Goal: Information Seeking & Learning: Find specific fact

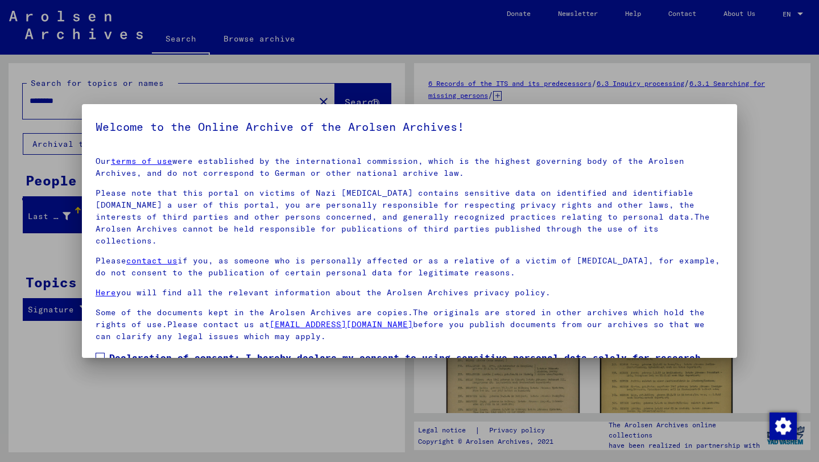
scroll to position [62, 0]
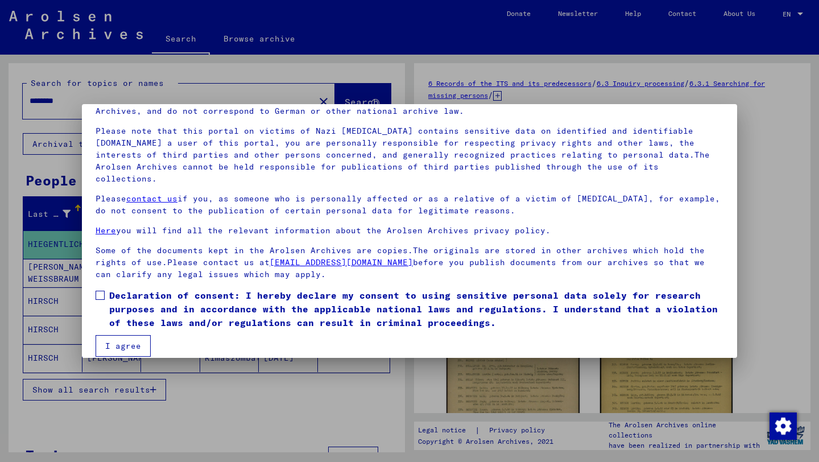
click at [104, 291] on span at bounding box center [100, 295] width 9 height 9
click at [119, 342] on button "I agree" at bounding box center [123, 346] width 55 height 22
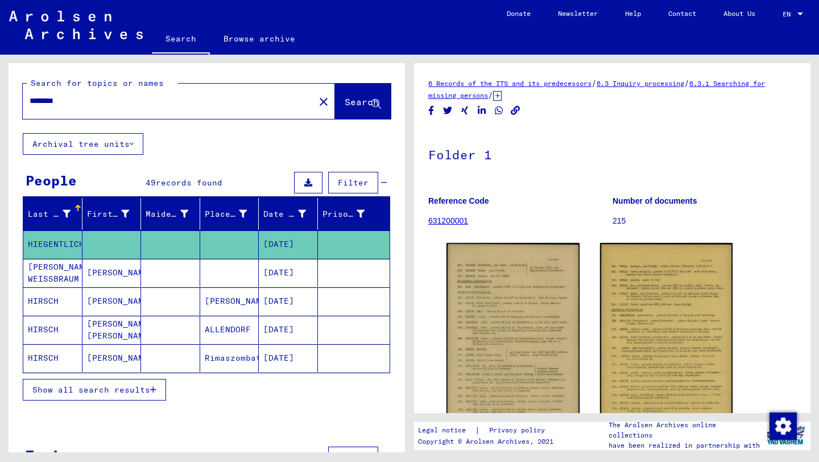
click at [101, 102] on input "********" at bounding box center [169, 101] width 278 height 12
paste input "********"
click at [351, 91] on button "Search" at bounding box center [363, 101] width 56 height 35
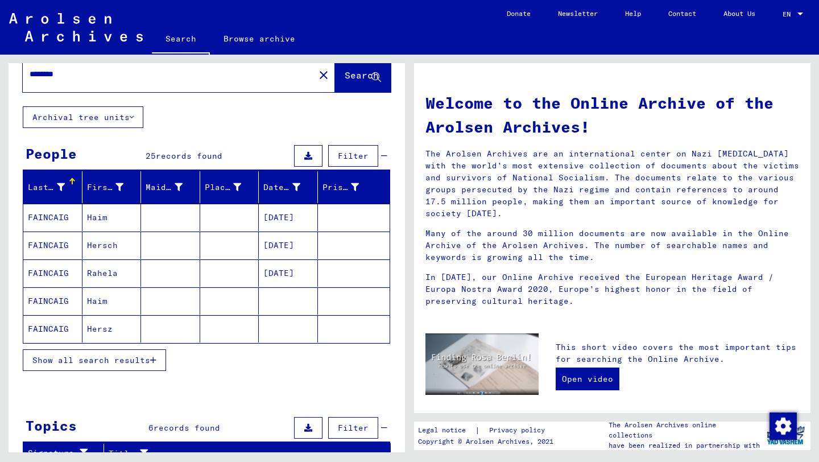
scroll to position [41, 0]
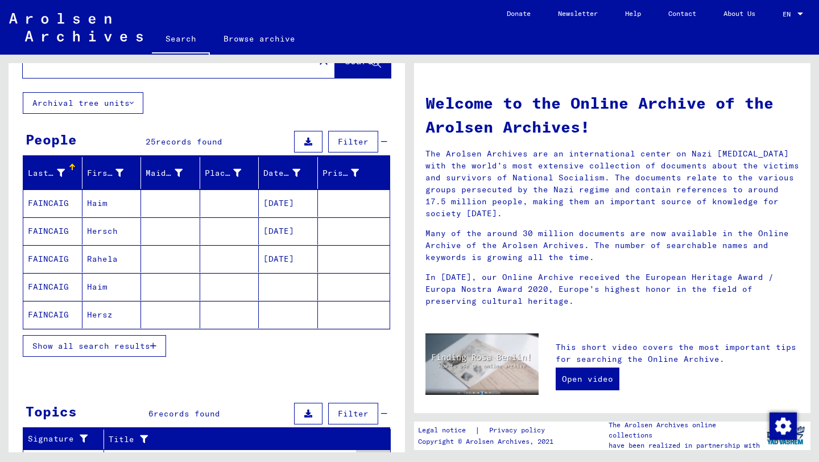
click at [121, 339] on button "Show all search results" at bounding box center [94, 346] width 143 height 22
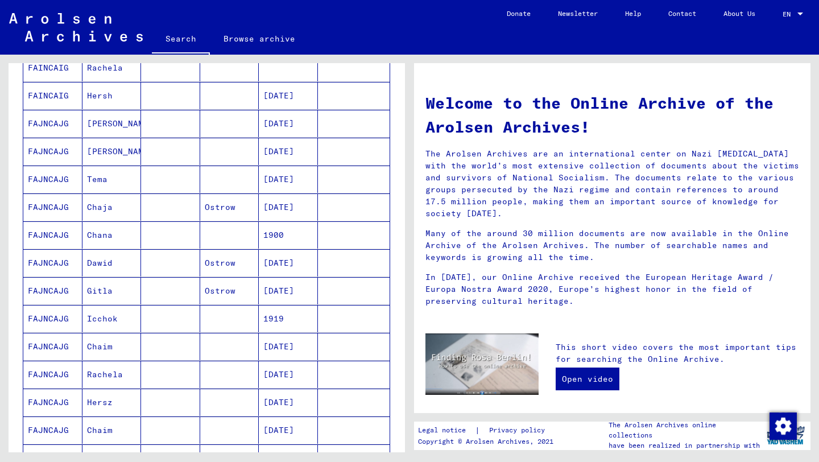
scroll to position [316, 0]
click at [126, 206] on mat-cell "Chaja" at bounding box center [111, 206] width 59 height 27
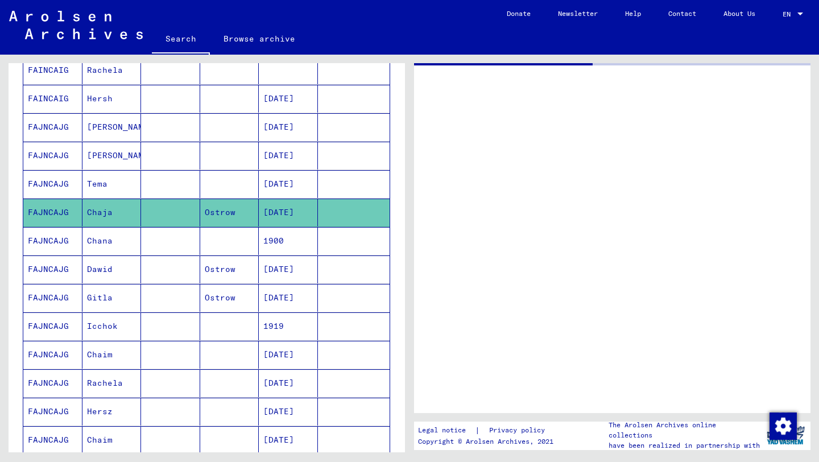
scroll to position [319, 0]
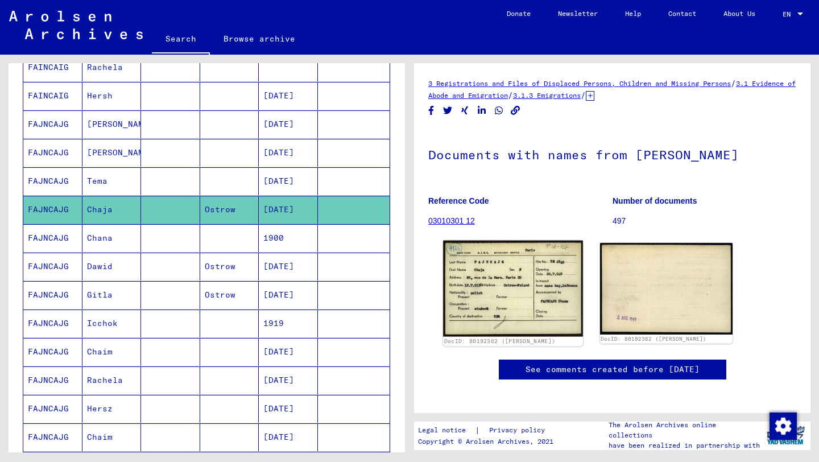
click at [508, 282] on img at bounding box center [512, 289] width 139 height 96
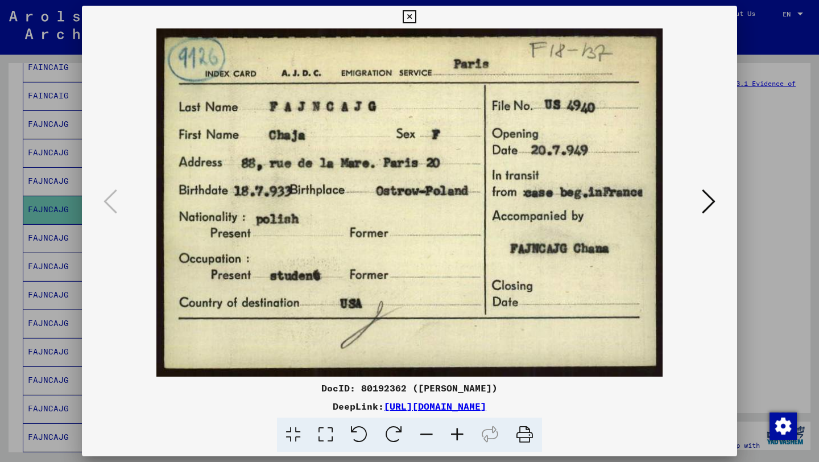
click at [705, 191] on icon at bounding box center [709, 201] width 14 height 27
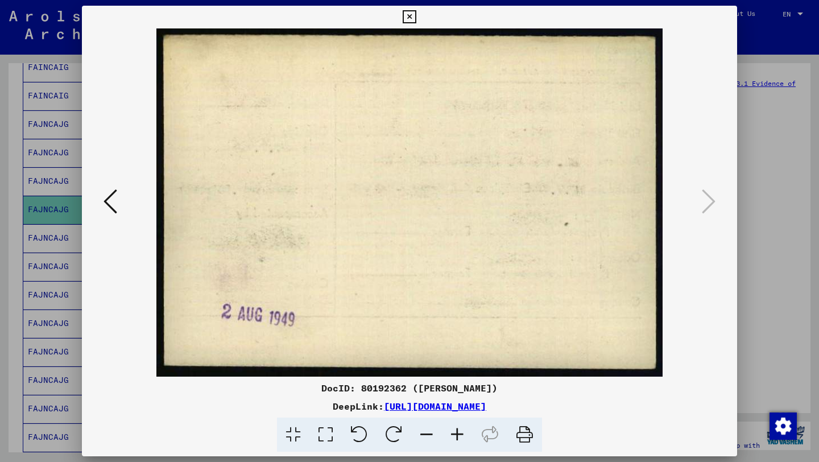
click at [114, 189] on icon at bounding box center [111, 201] width 14 height 27
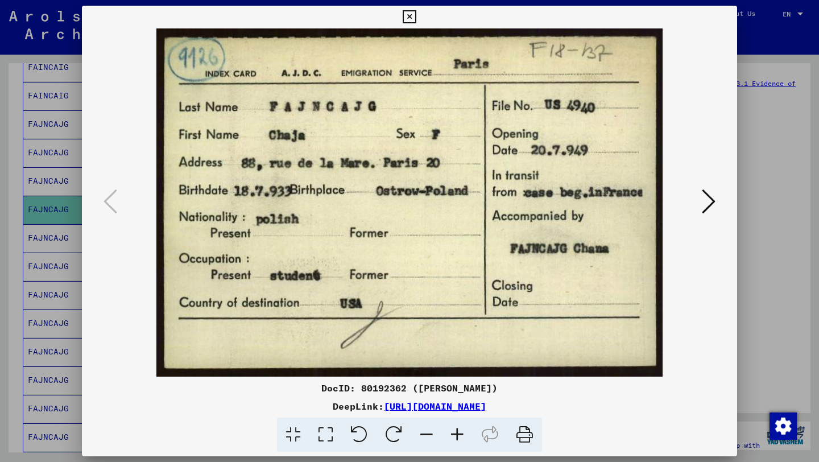
click at [42, 295] on div at bounding box center [409, 231] width 819 height 462
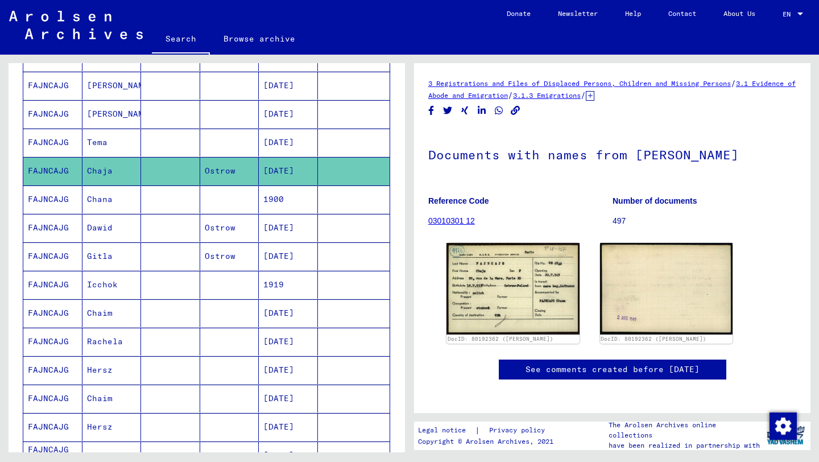
scroll to position [359, 0]
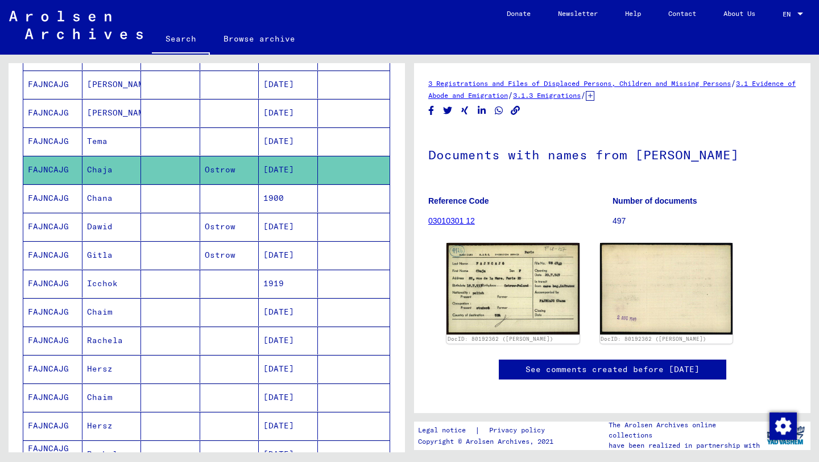
click at [69, 205] on mat-cell "FAJNCAJG" at bounding box center [52, 198] width 59 height 28
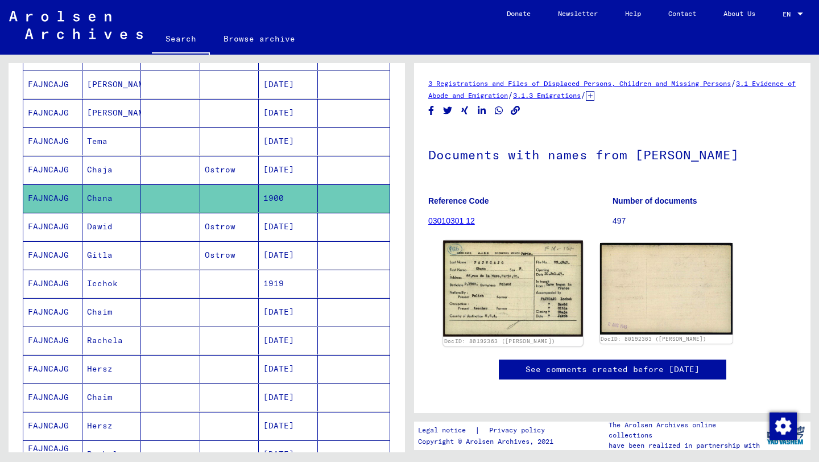
click at [490, 289] on img at bounding box center [512, 289] width 139 height 96
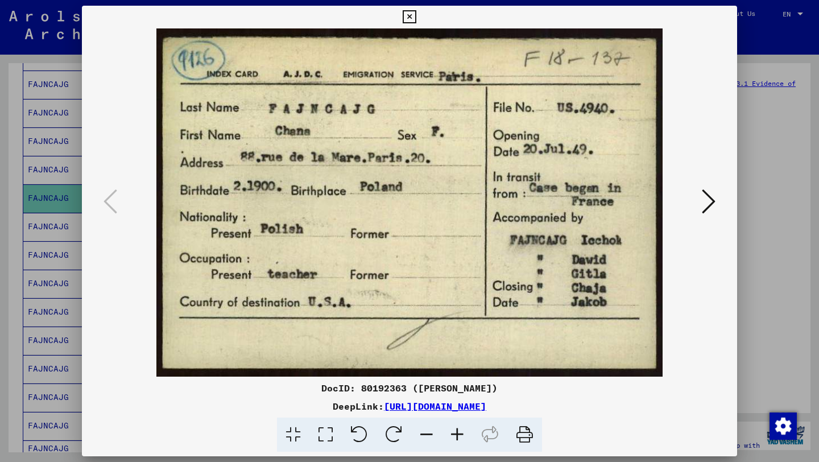
click at [708, 197] on icon at bounding box center [709, 201] width 14 height 27
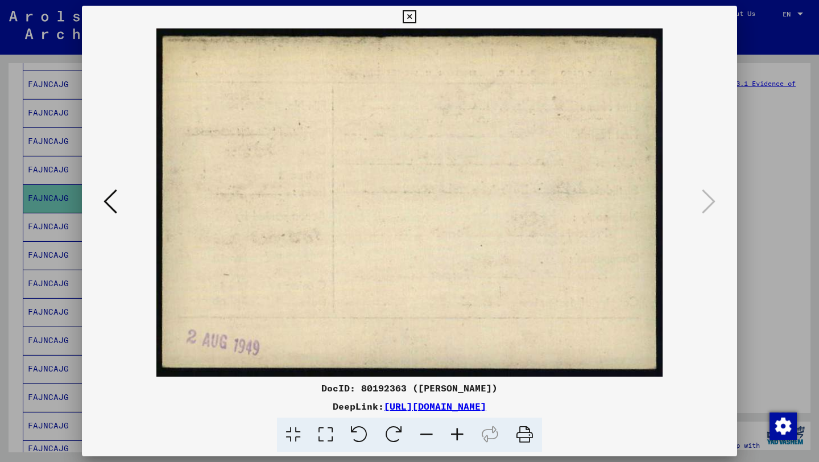
click at [108, 200] on icon at bounding box center [111, 201] width 14 height 27
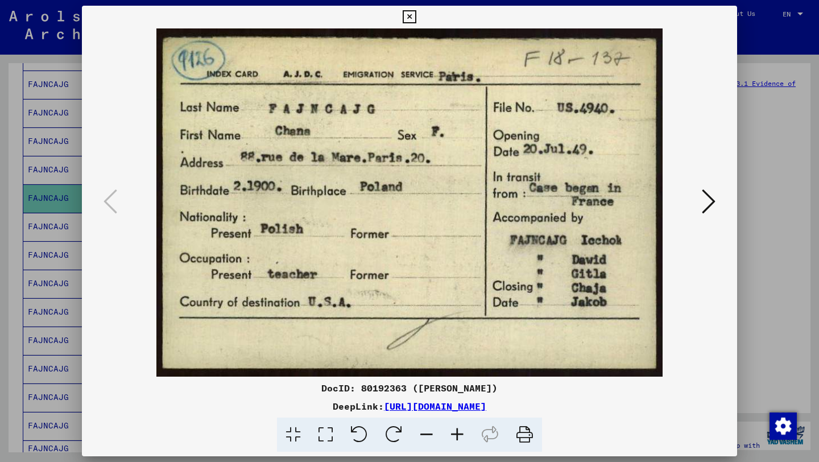
click at [0, 328] on div at bounding box center [409, 231] width 819 height 462
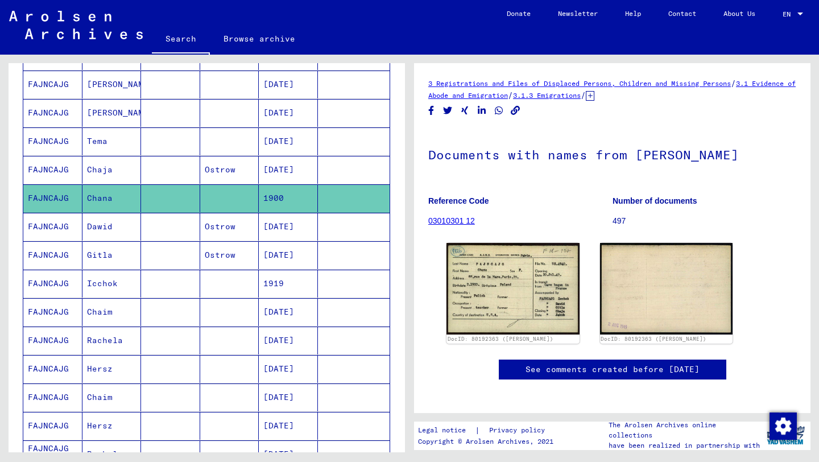
click at [60, 231] on mat-cell "FAJNCAJG" at bounding box center [52, 227] width 59 height 28
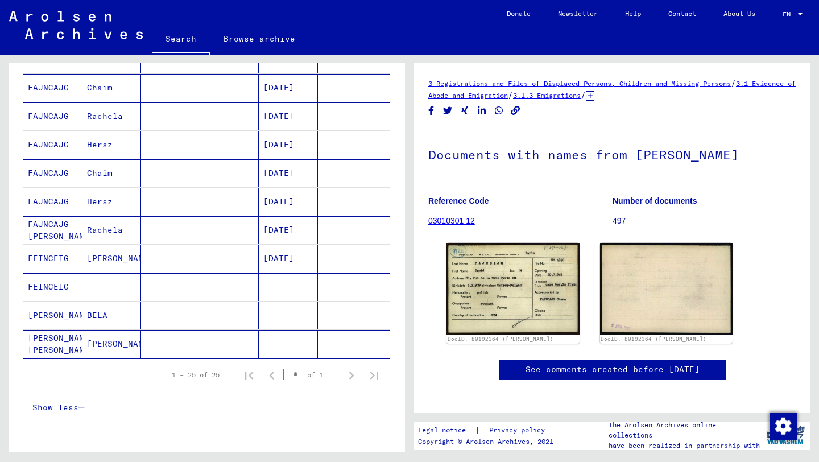
scroll to position [585, 0]
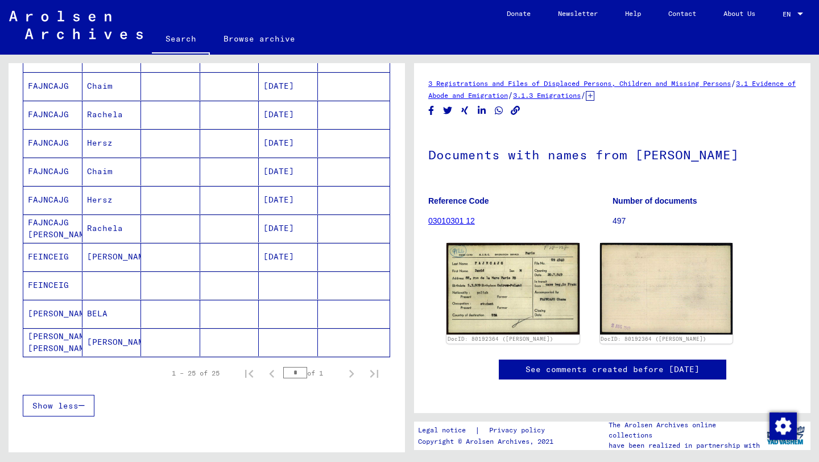
click at [77, 335] on mat-cell "[PERSON_NAME] [PERSON_NAME]" at bounding box center [52, 342] width 59 height 28
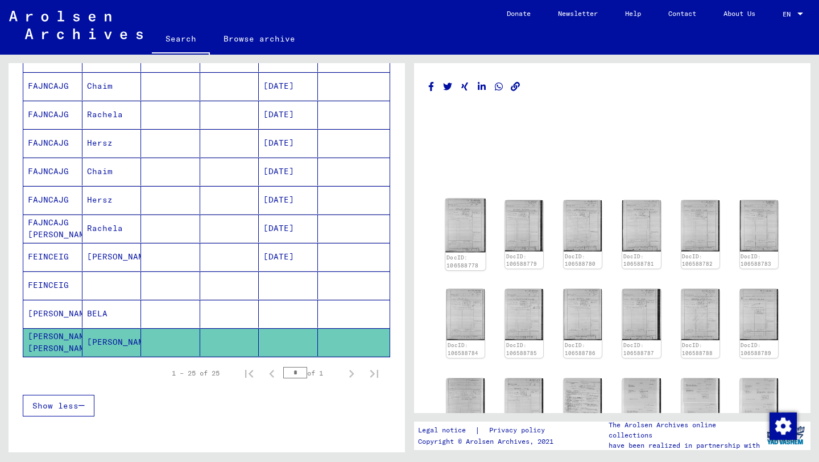
click at [457, 221] on img at bounding box center [465, 226] width 40 height 54
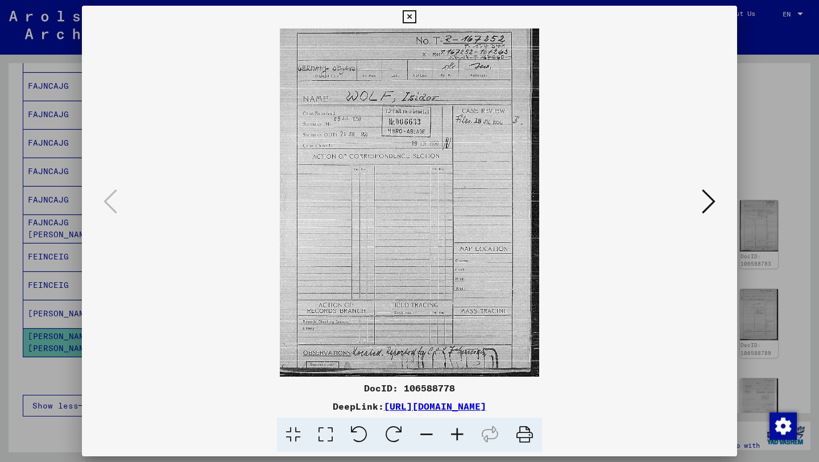
click at [695, 201] on img at bounding box center [410, 202] width 578 height 348
click at [711, 203] on icon at bounding box center [709, 201] width 14 height 27
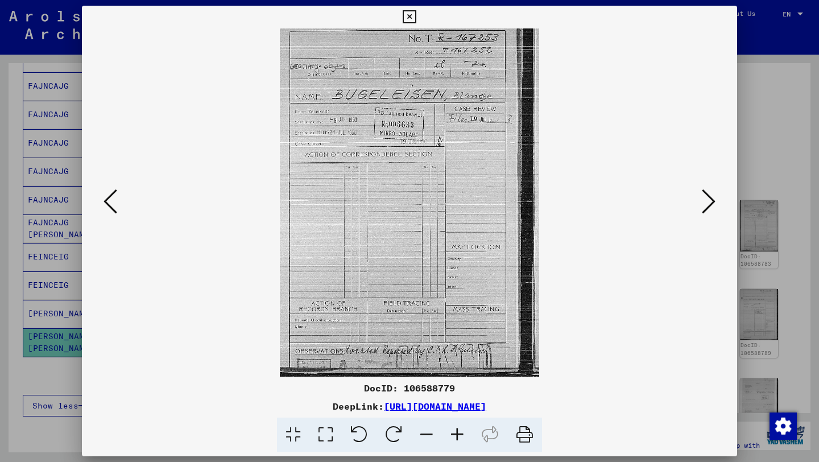
click at [711, 203] on icon at bounding box center [709, 201] width 14 height 27
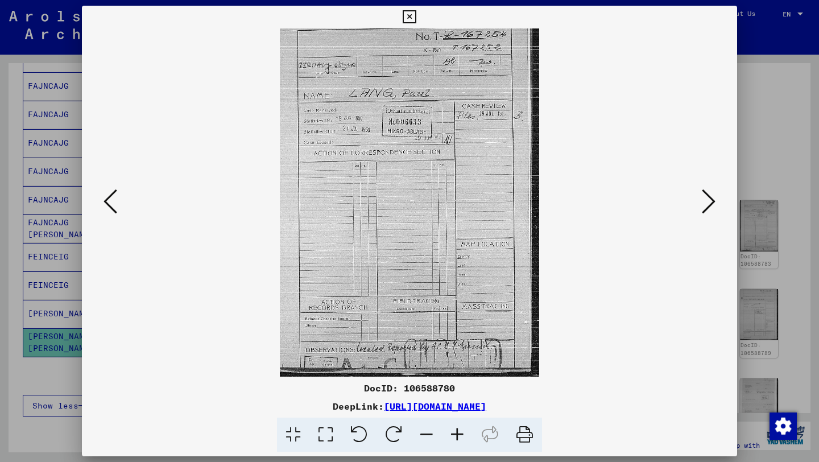
click at [711, 203] on icon at bounding box center [709, 201] width 14 height 27
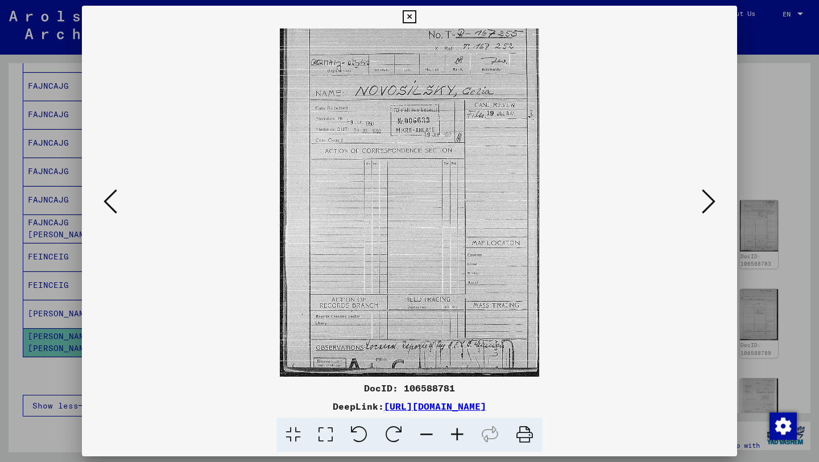
click at [711, 203] on icon at bounding box center [709, 201] width 14 height 27
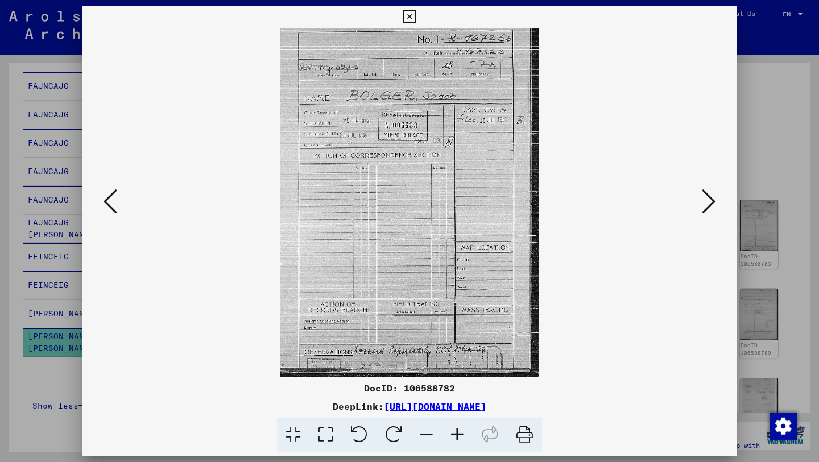
click at [711, 203] on icon at bounding box center [709, 201] width 14 height 27
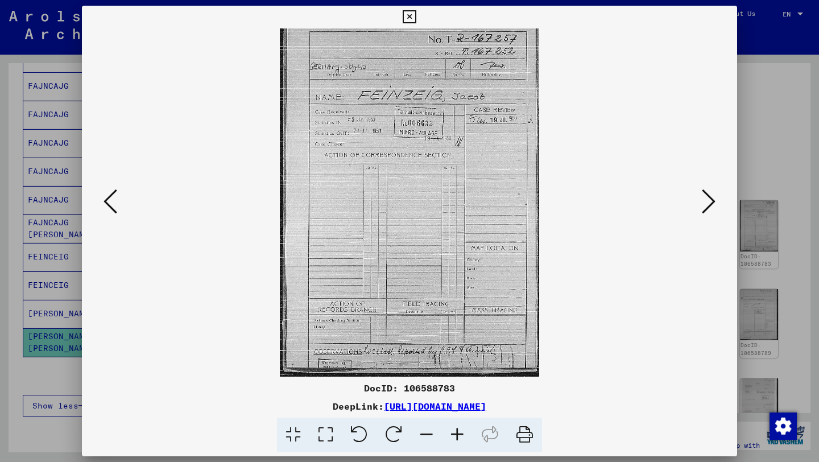
click at [711, 203] on icon at bounding box center [709, 201] width 14 height 27
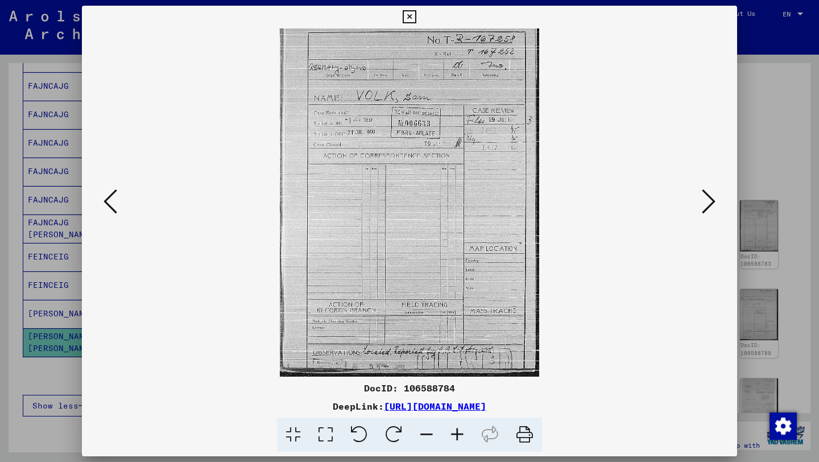
click at [711, 203] on icon at bounding box center [709, 201] width 14 height 27
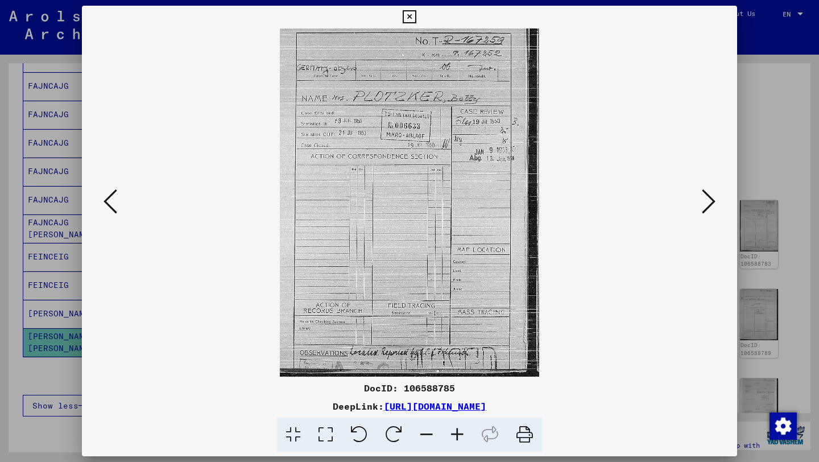
click at [711, 203] on icon at bounding box center [709, 201] width 14 height 27
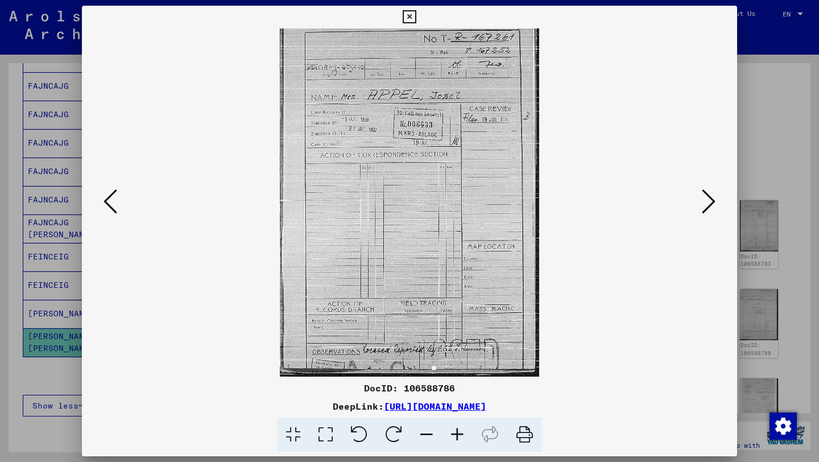
click at [711, 203] on icon at bounding box center [709, 201] width 14 height 27
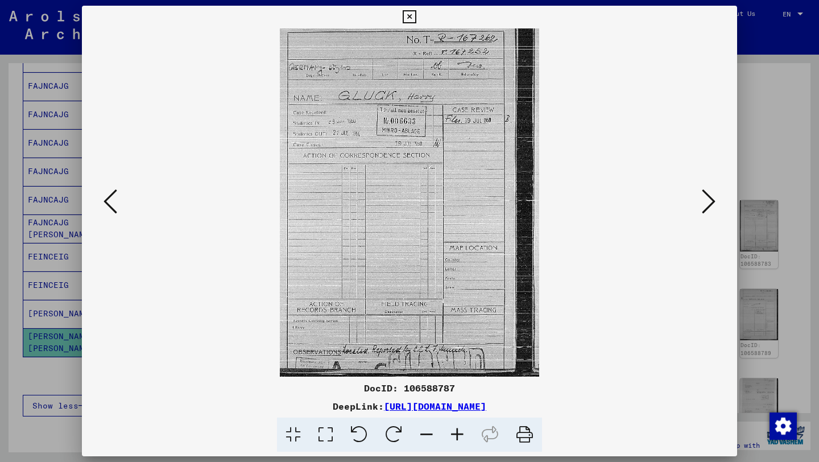
click at [711, 203] on icon at bounding box center [709, 201] width 14 height 27
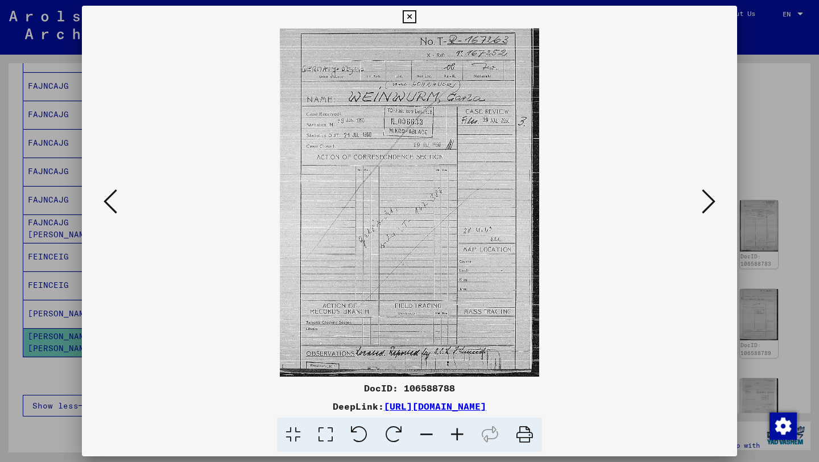
click at [711, 203] on icon at bounding box center [709, 201] width 14 height 27
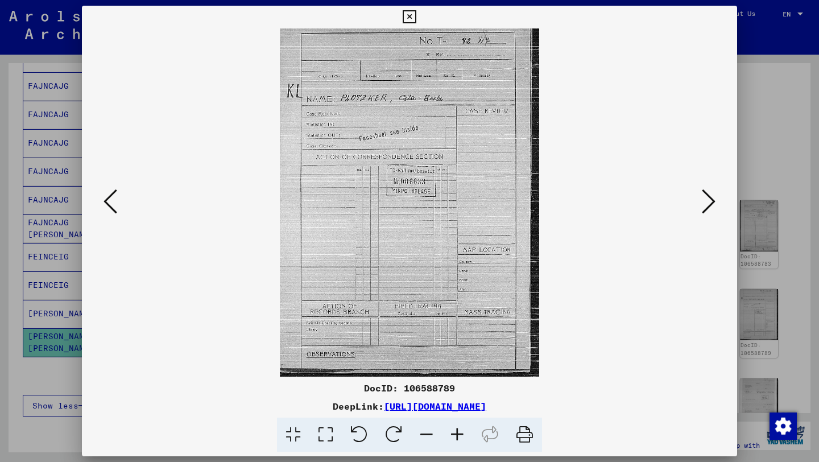
click at [772, 107] on div at bounding box center [409, 231] width 819 height 462
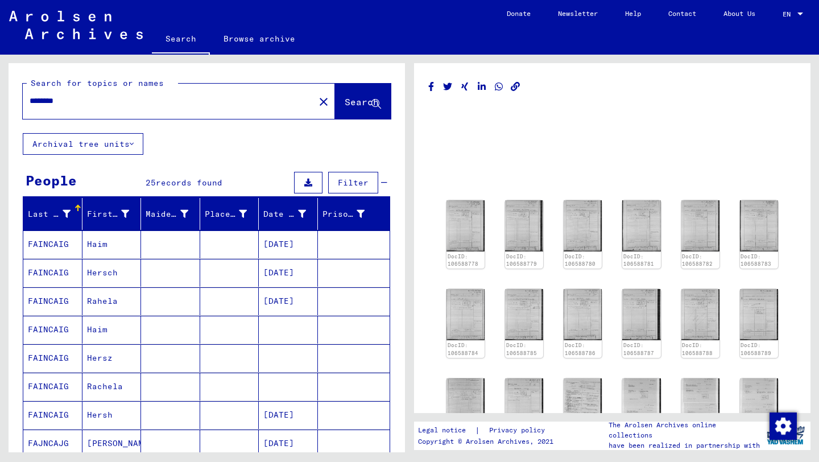
click at [121, 104] on input "********" at bounding box center [169, 101] width 278 height 12
type input "********"
click at [338, 116] on button "Search" at bounding box center [363, 101] width 56 height 35
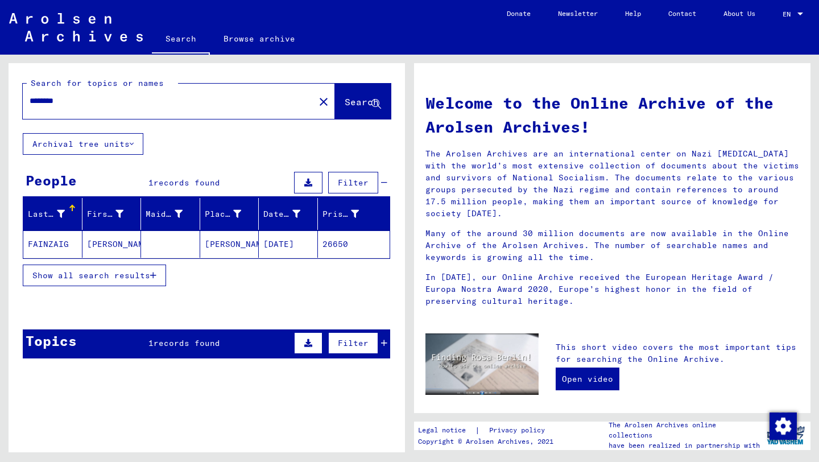
click at [47, 242] on mat-cell "FAINZAIG" at bounding box center [52, 243] width 59 height 27
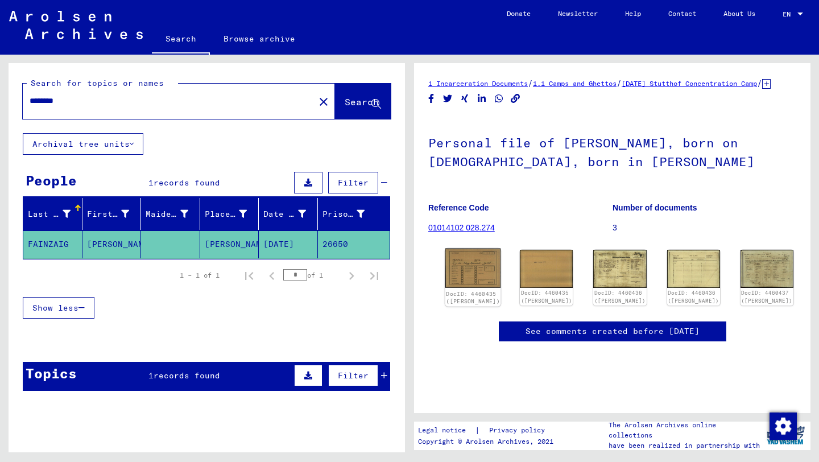
click at [472, 282] on img at bounding box center [473, 269] width 56 height 40
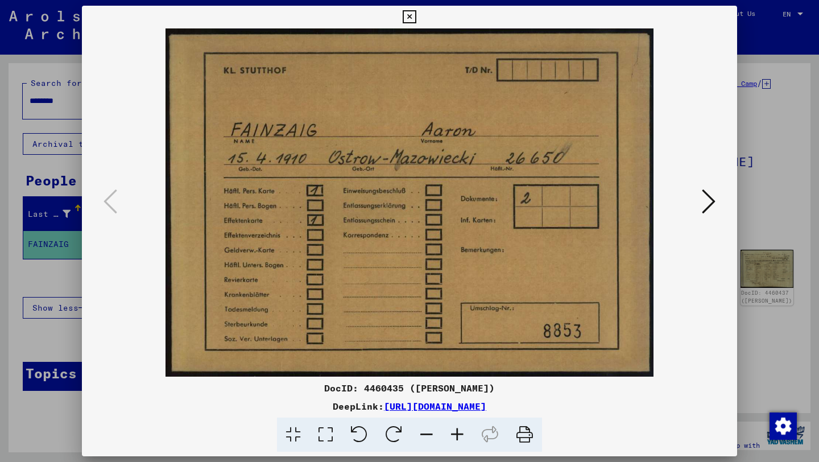
click at [704, 210] on icon at bounding box center [709, 201] width 14 height 27
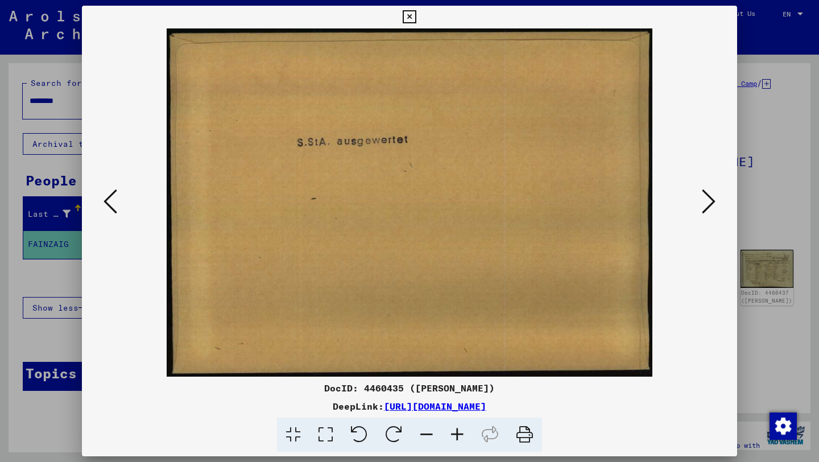
click at [704, 210] on icon at bounding box center [709, 201] width 14 height 27
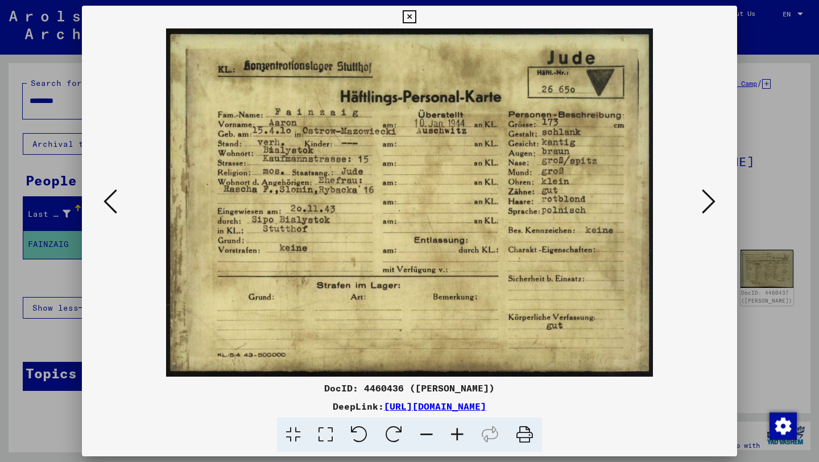
click at [704, 210] on icon at bounding box center [709, 201] width 14 height 27
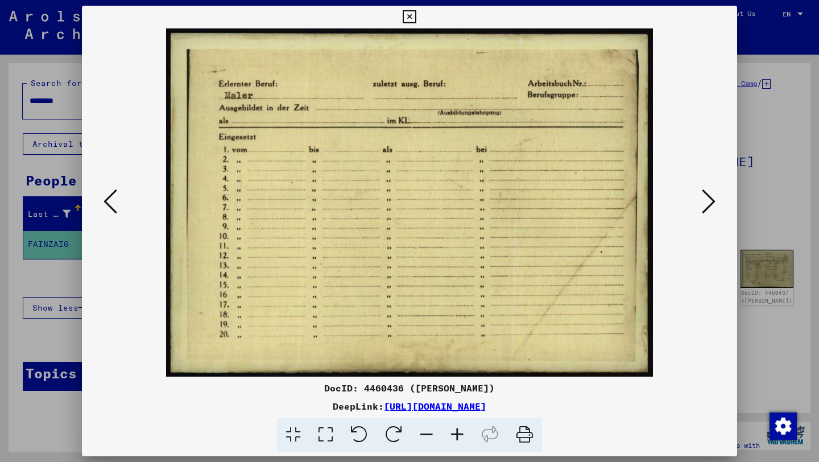
click at [704, 210] on icon at bounding box center [709, 201] width 14 height 27
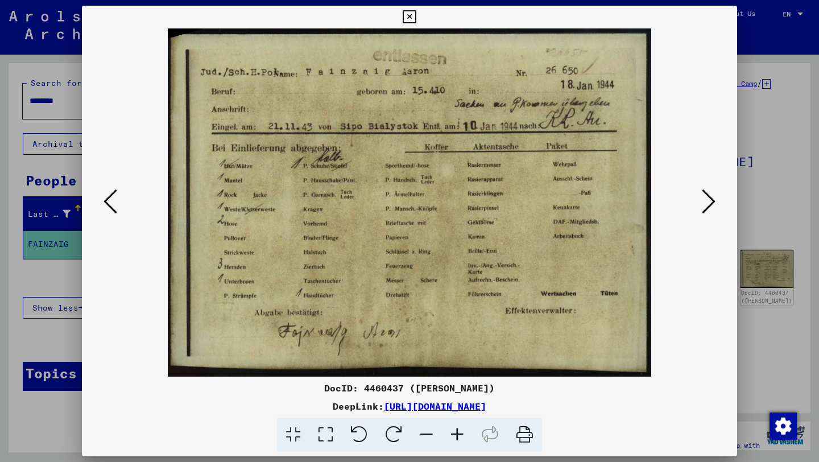
click at [704, 210] on icon at bounding box center [709, 201] width 14 height 27
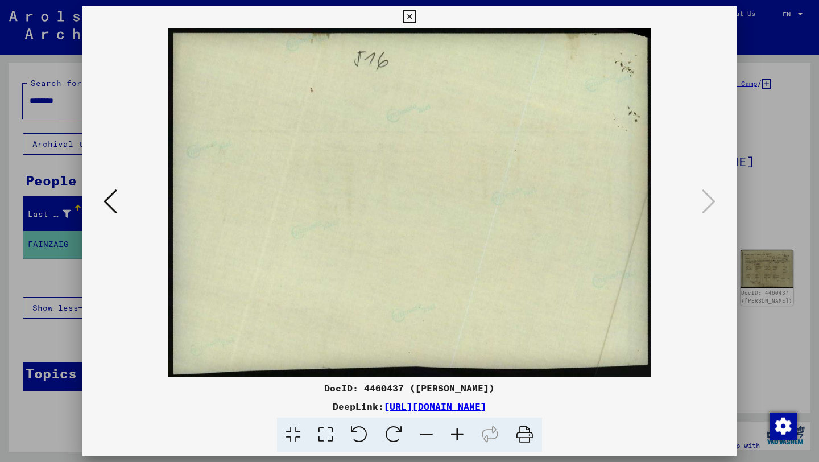
click at [749, 210] on div at bounding box center [409, 231] width 819 height 462
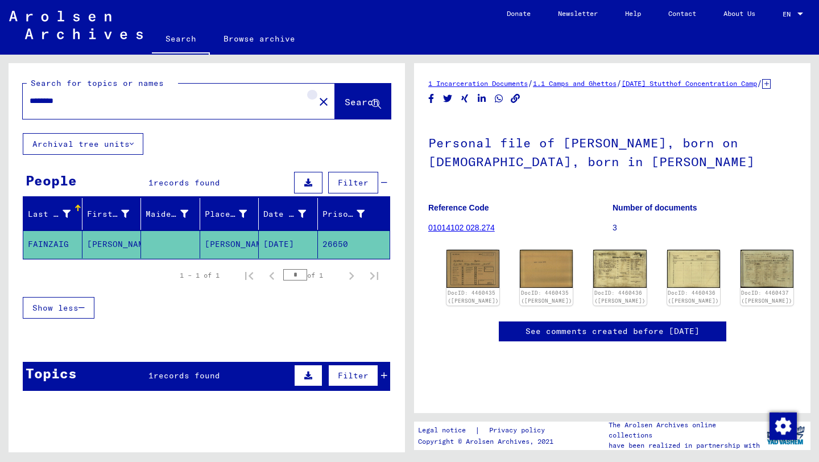
click at [317, 100] on mat-icon "close" at bounding box center [324, 102] width 14 height 14
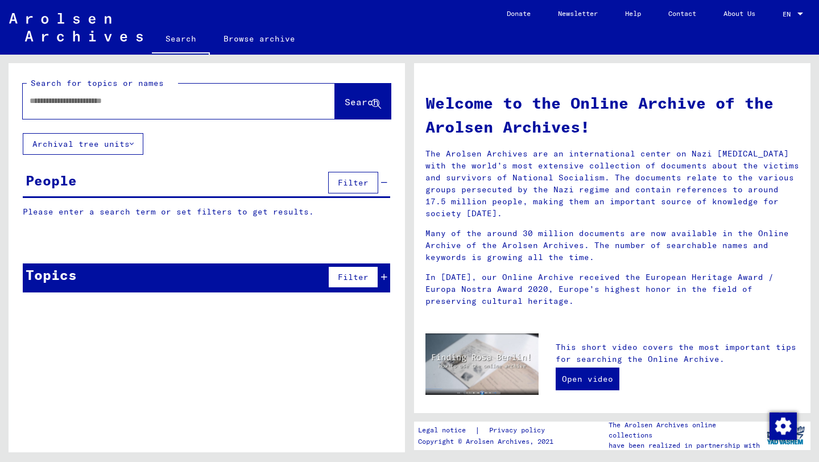
click at [271, 105] on input "text" at bounding box center [165, 101] width 271 height 12
paste input "********"
type input "********"
click at [355, 100] on span "Search" at bounding box center [362, 101] width 34 height 11
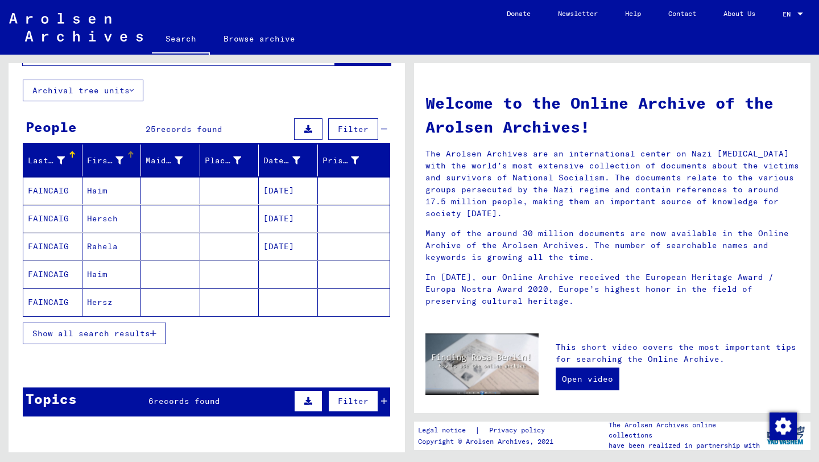
scroll to position [79, 0]
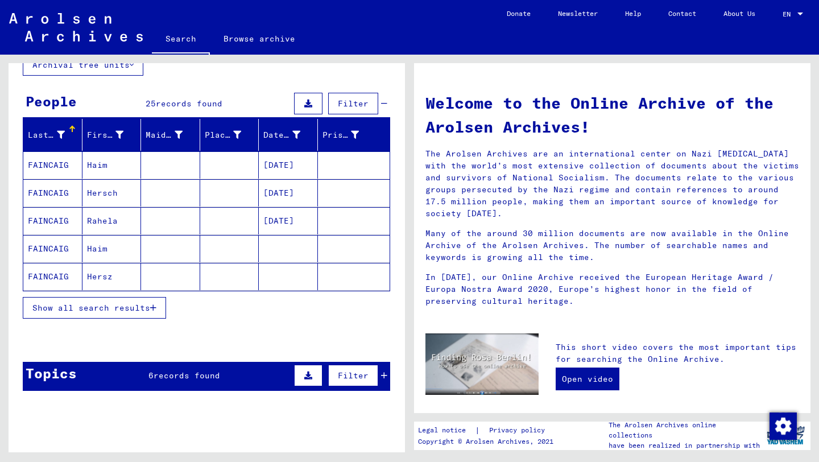
click at [85, 303] on span "Show all search results" at bounding box center [91, 308] width 118 height 10
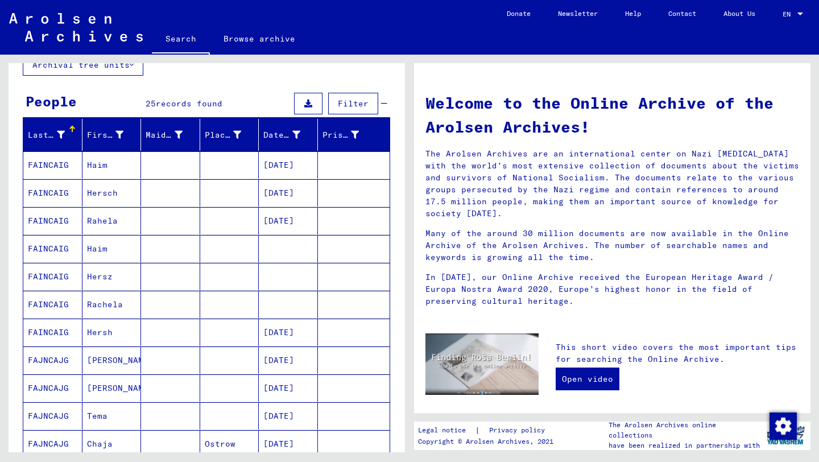
click at [68, 173] on mat-cell "FAINCAIG" at bounding box center [52, 164] width 59 height 27
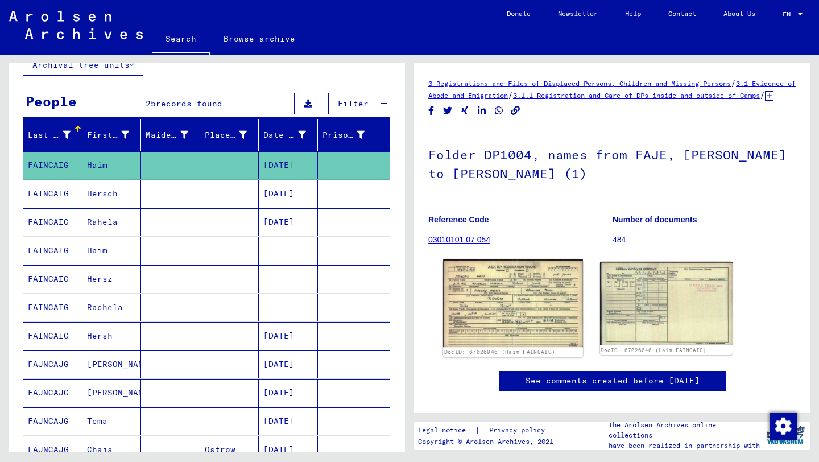
click at [516, 308] on img at bounding box center [512, 303] width 139 height 88
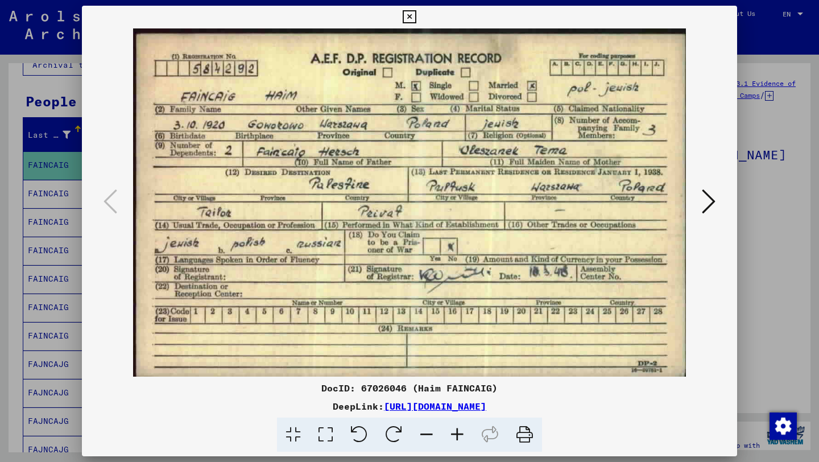
click at [702, 205] on icon at bounding box center [709, 201] width 14 height 27
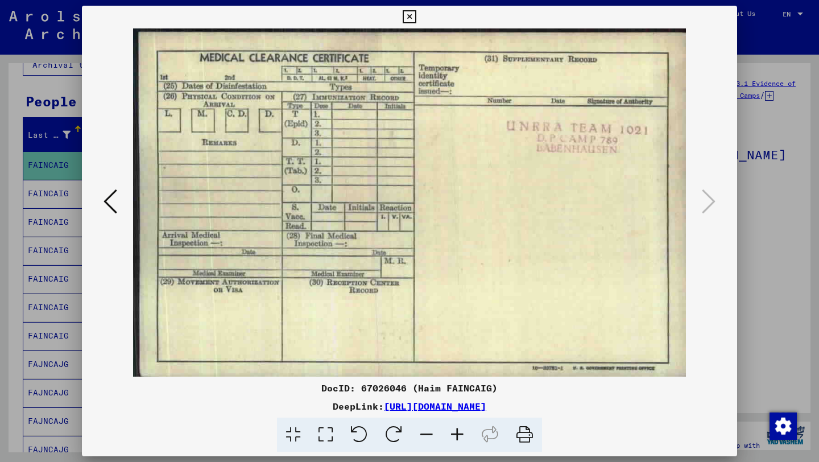
click at [118, 201] on button at bounding box center [110, 202] width 20 height 32
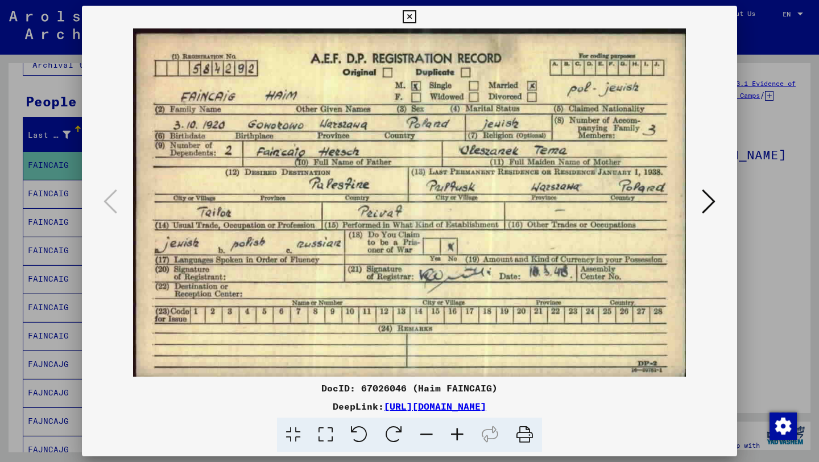
click at [0, 271] on div at bounding box center [409, 231] width 819 height 462
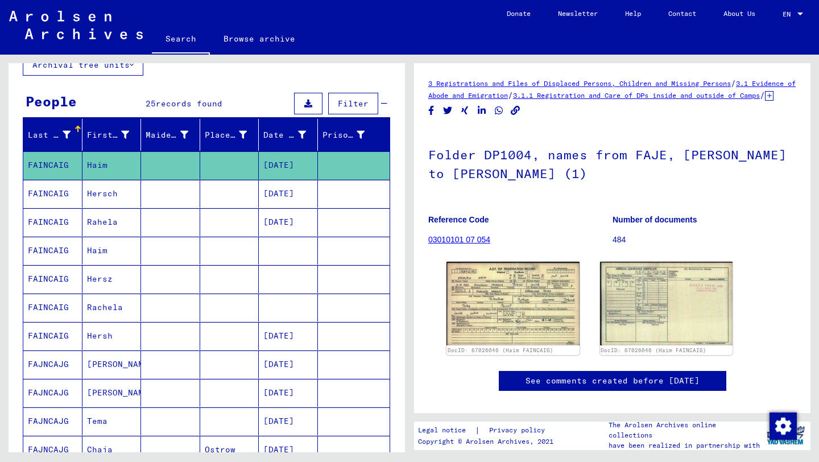
click at [79, 199] on mat-cell "FAINCAIG" at bounding box center [52, 194] width 59 height 28
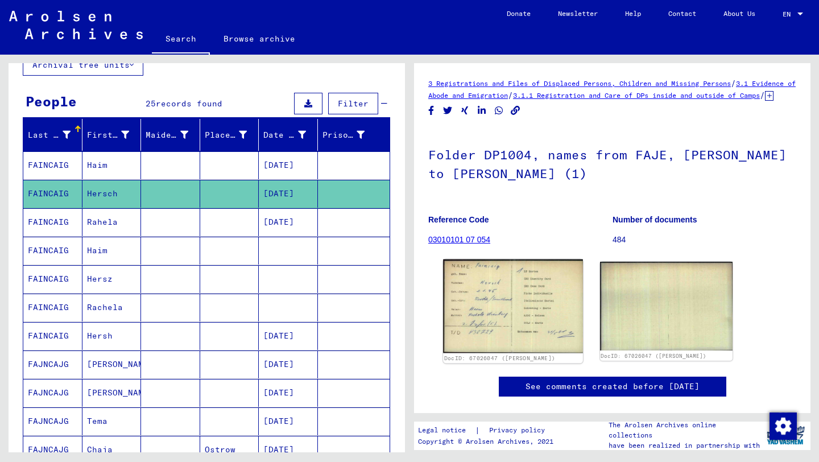
click at [491, 296] on img at bounding box center [512, 306] width 139 height 94
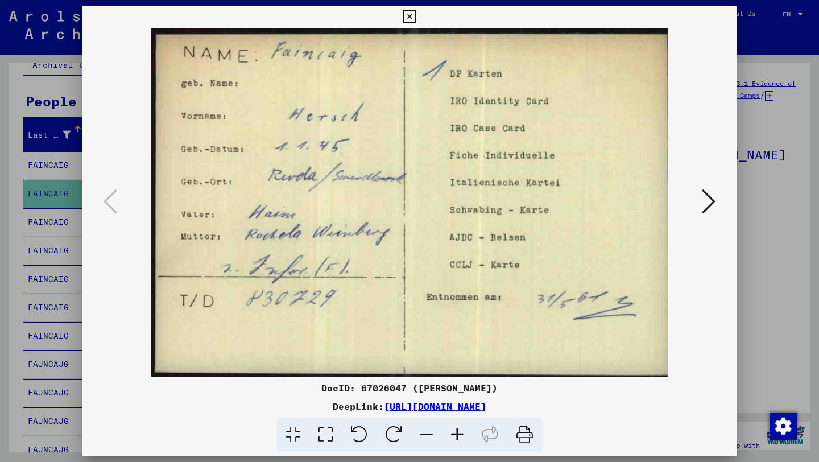
click at [710, 205] on icon at bounding box center [709, 201] width 14 height 27
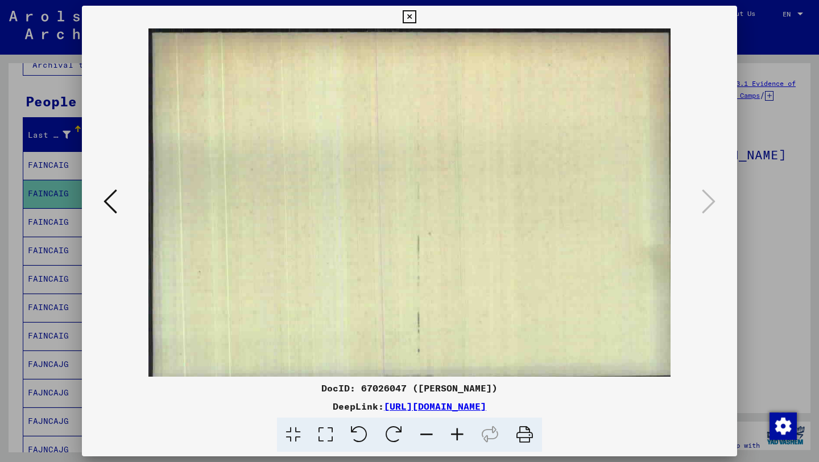
click at [0, 268] on div at bounding box center [409, 231] width 819 height 462
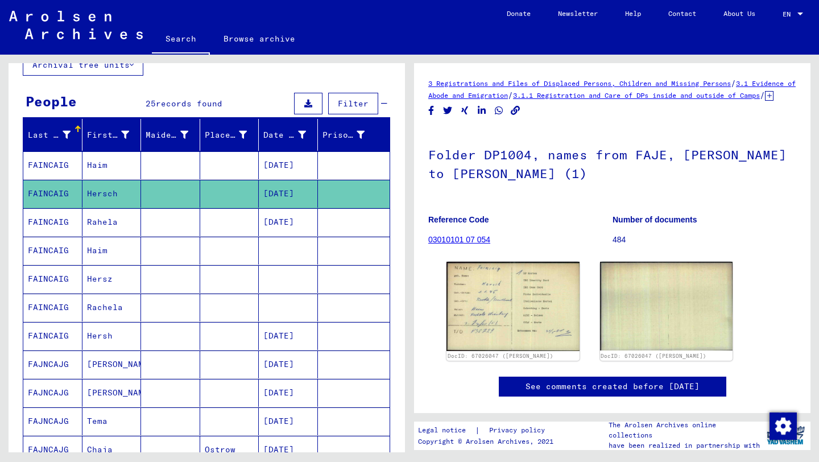
click at [52, 236] on mat-cell "FAINCAIG" at bounding box center [52, 222] width 59 height 28
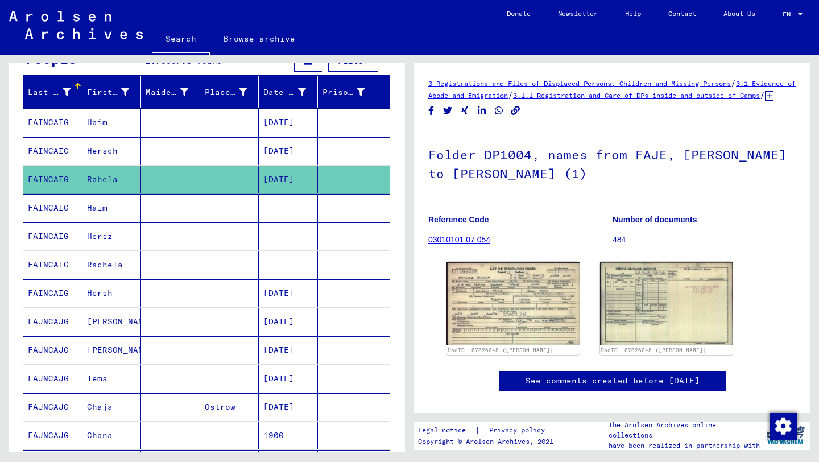
scroll to position [134, 0]
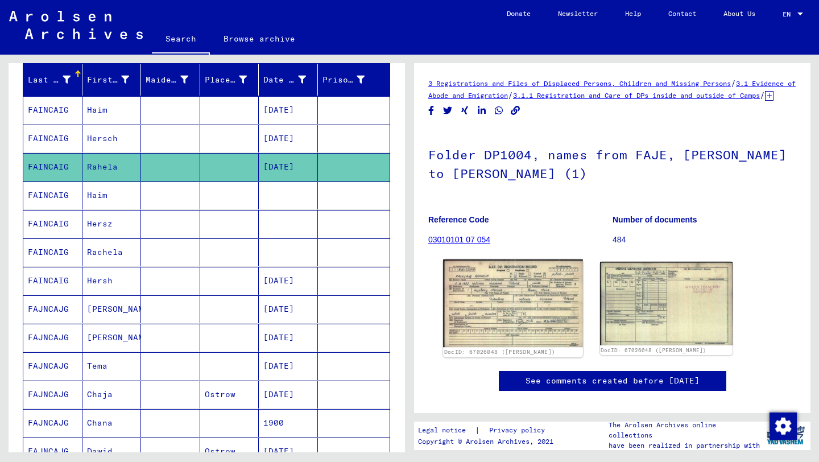
click at [489, 308] on img at bounding box center [512, 303] width 139 height 88
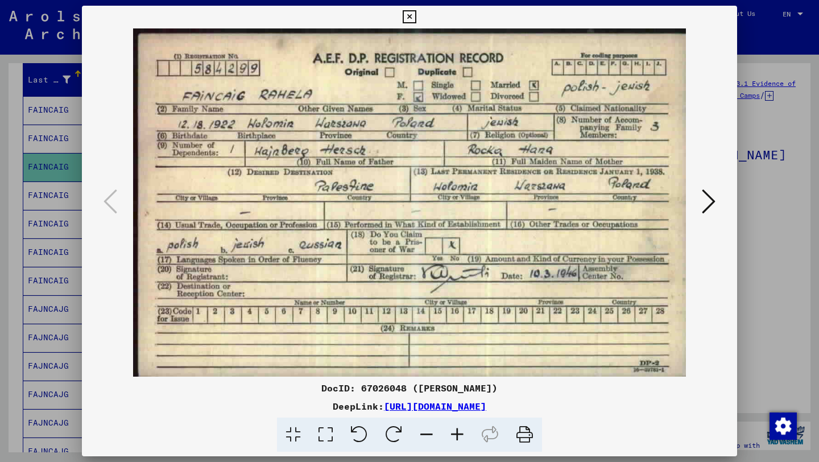
click at [710, 190] on icon at bounding box center [709, 201] width 14 height 27
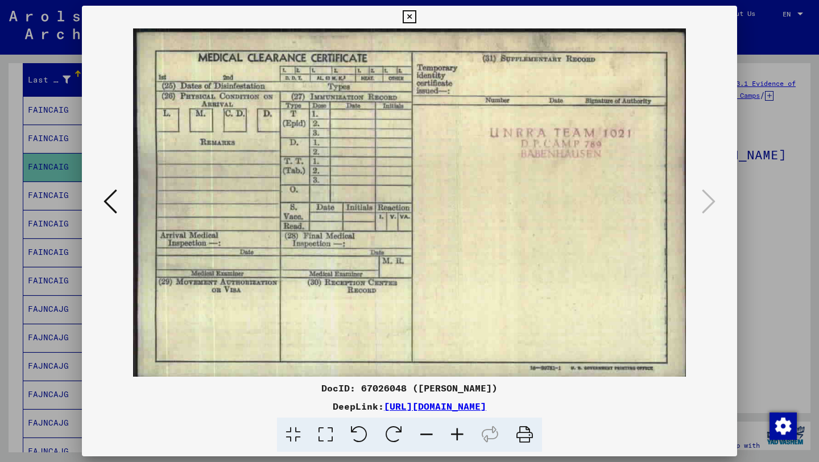
click at [22, 204] on div at bounding box center [409, 231] width 819 height 462
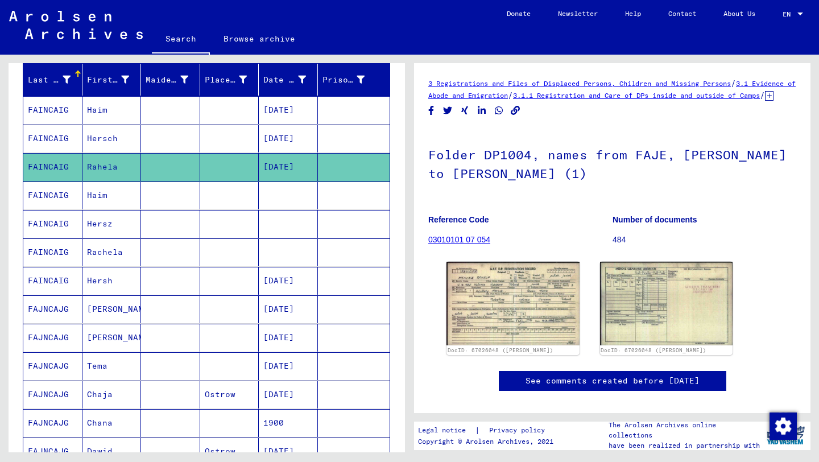
click at [113, 200] on mat-cell "Haim" at bounding box center [111, 195] width 59 height 28
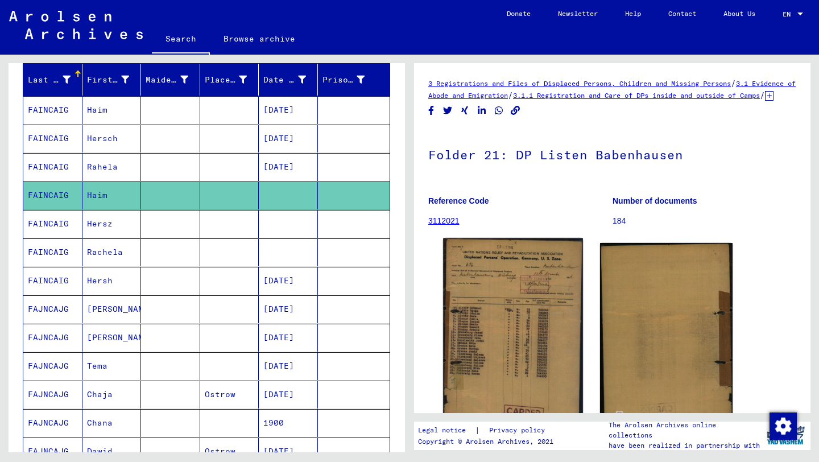
click at [513, 301] on img at bounding box center [512, 335] width 139 height 194
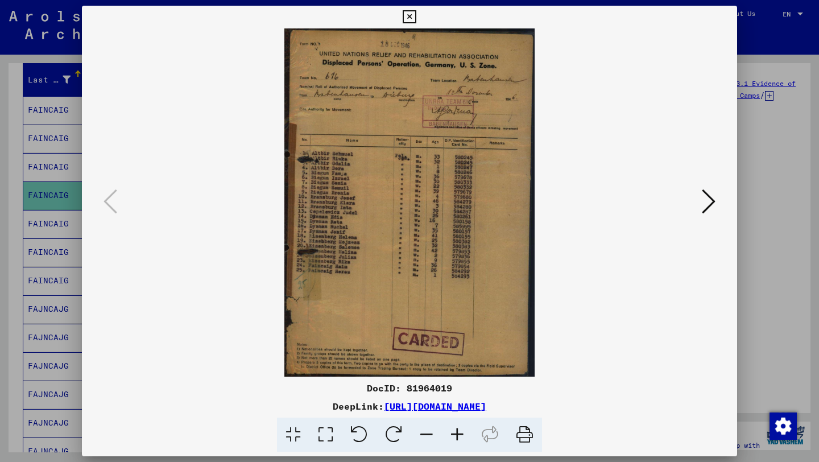
click at [452, 439] on icon at bounding box center [457, 435] width 31 height 35
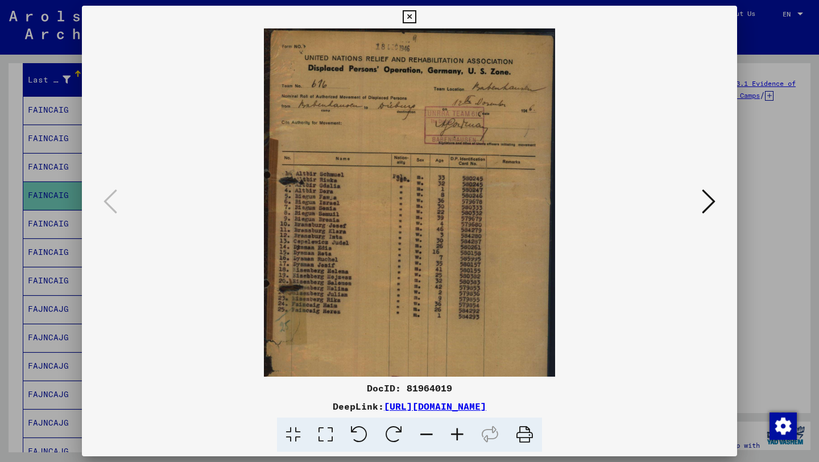
click at [452, 439] on icon at bounding box center [457, 435] width 31 height 35
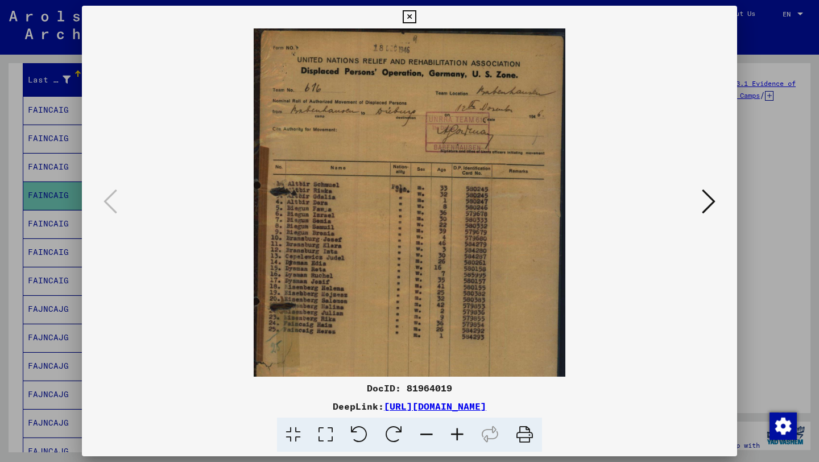
click at [452, 439] on icon at bounding box center [457, 435] width 31 height 35
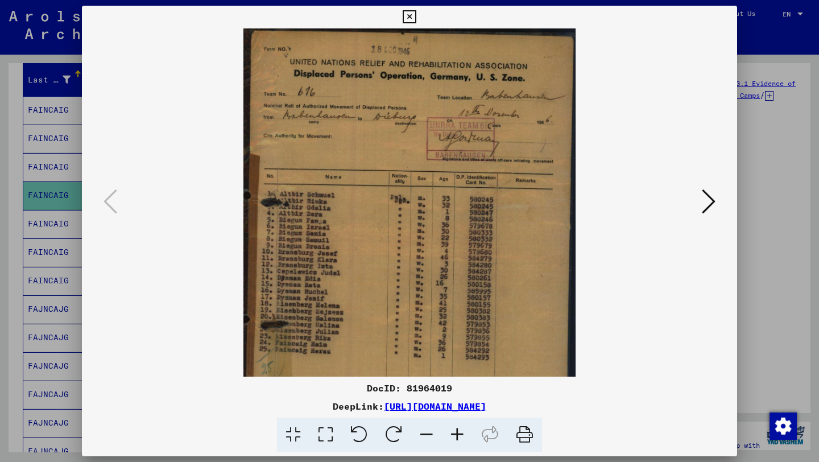
click at [452, 439] on icon at bounding box center [457, 435] width 31 height 35
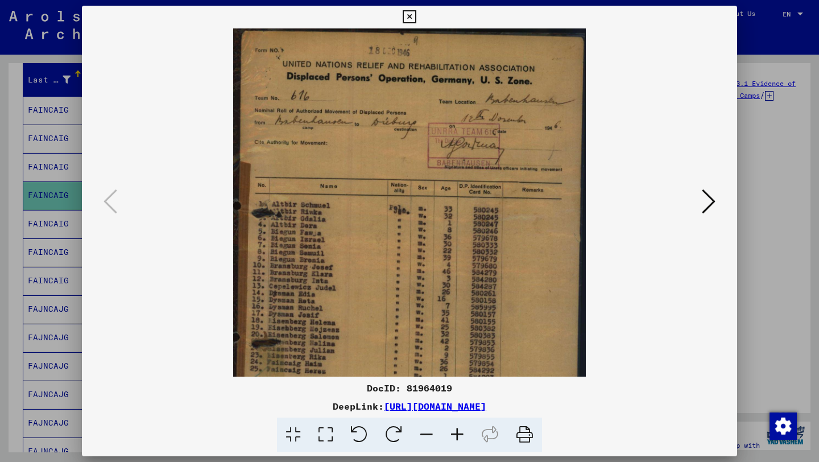
click at [452, 439] on icon at bounding box center [457, 435] width 31 height 35
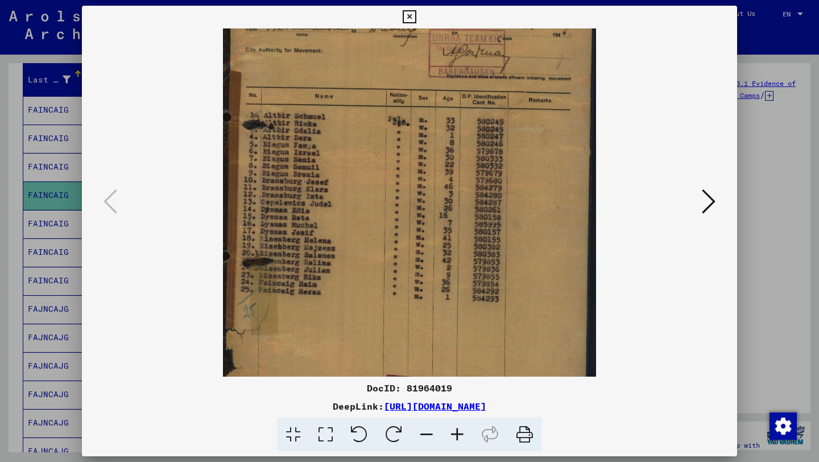
drag, startPoint x: 402, startPoint y: 192, endPoint x: 413, endPoint y: 94, distance: 97.9
click at [413, 94] on img at bounding box center [409, 188] width 373 height 519
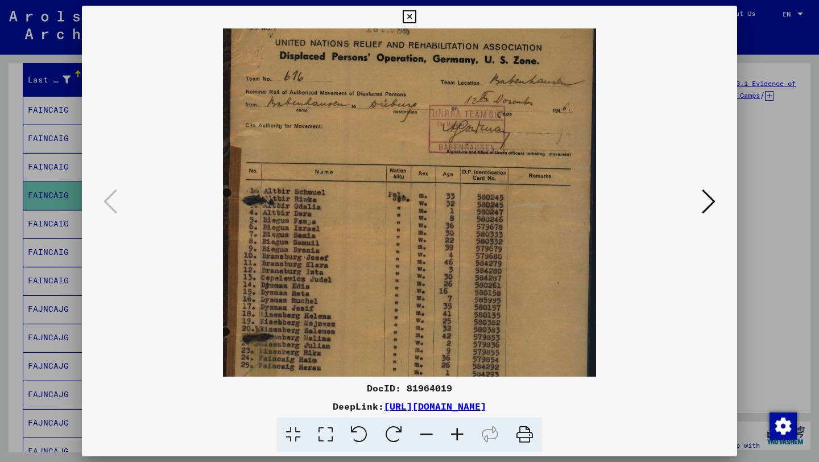
scroll to position [15, 0]
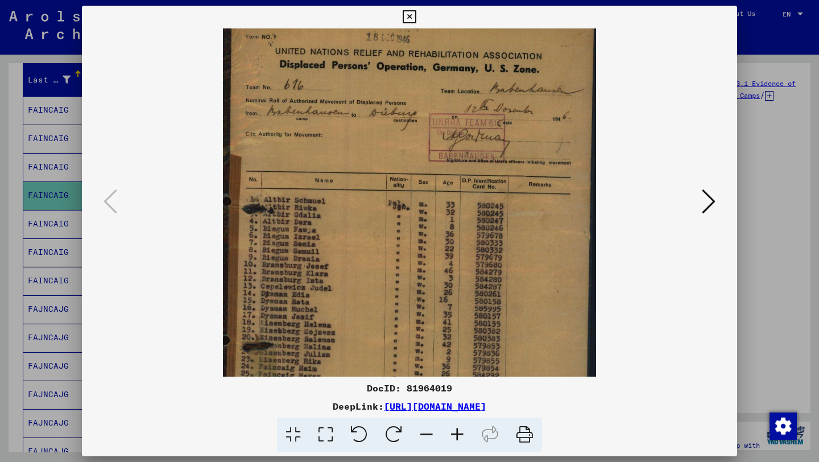
drag, startPoint x: 455, startPoint y: 222, endPoint x: 443, endPoint y: 305, distance: 83.9
click at [443, 305] on img at bounding box center [409, 273] width 373 height 519
click at [26, 250] on div at bounding box center [409, 231] width 819 height 462
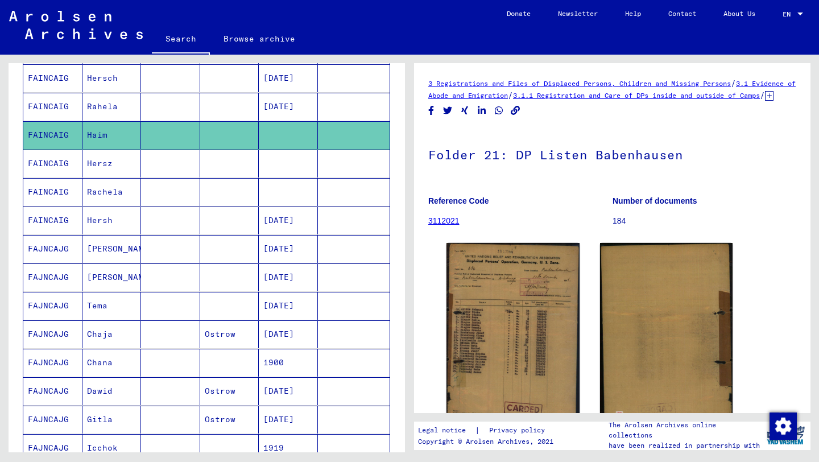
scroll to position [196, 0]
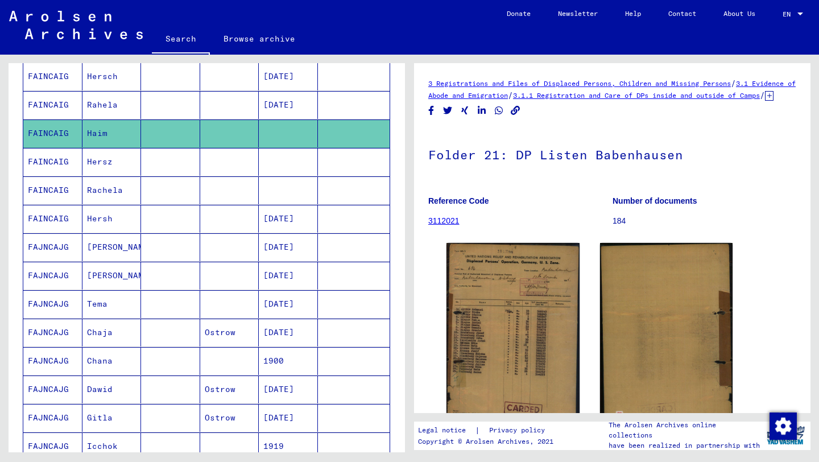
click at [77, 171] on mat-cell "FAINCAIG" at bounding box center [52, 162] width 59 height 28
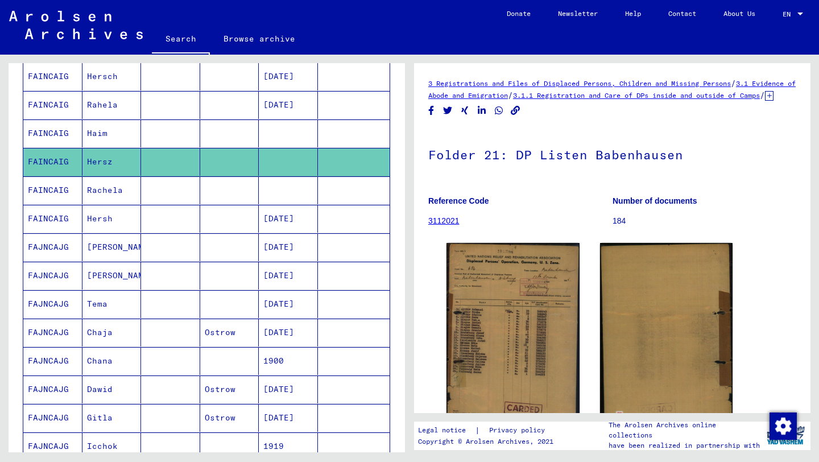
click at [133, 192] on mat-cell "Rachela" at bounding box center [111, 190] width 59 height 28
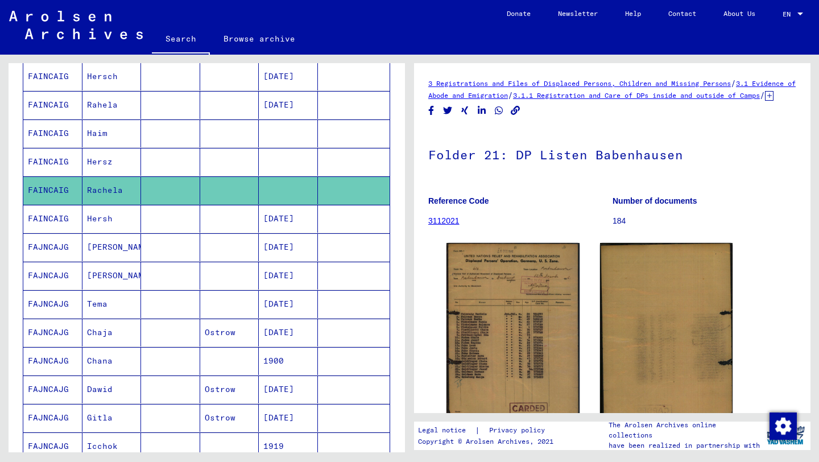
click at [136, 164] on mat-cell "Hersz" at bounding box center [111, 162] width 59 height 28
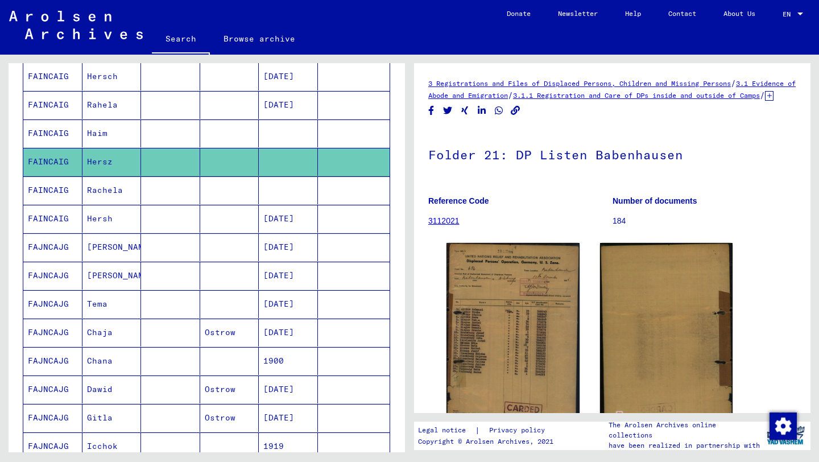
click at [129, 198] on mat-cell "Rachela" at bounding box center [111, 190] width 59 height 28
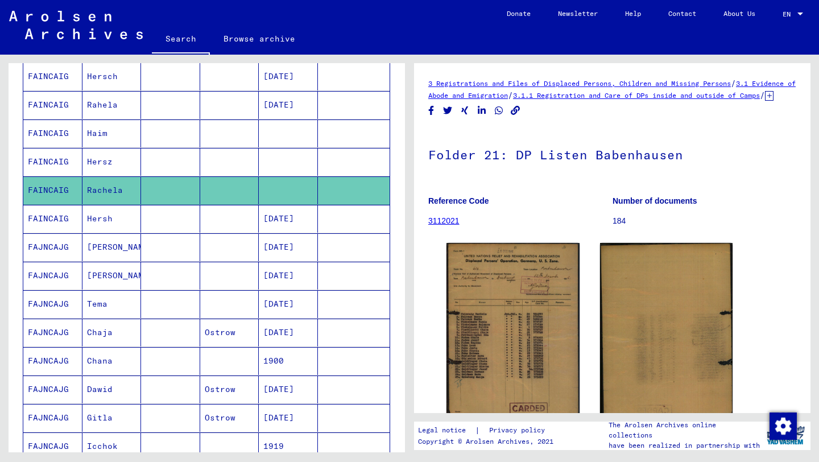
click at [130, 220] on mat-cell "Hersh" at bounding box center [111, 219] width 59 height 28
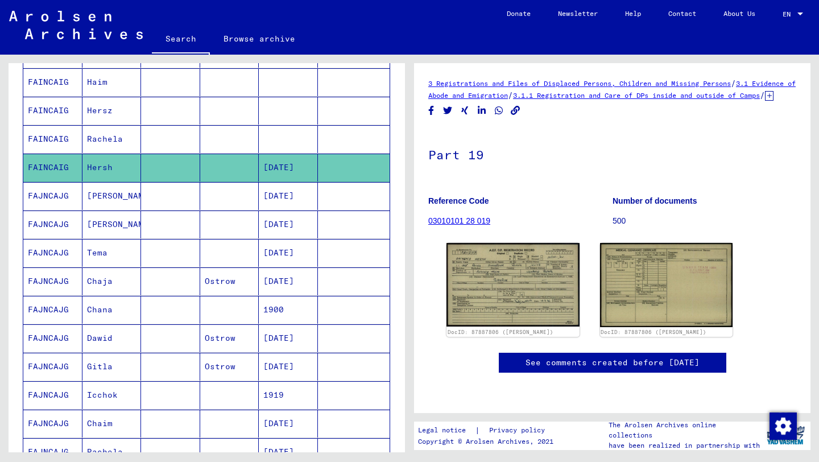
scroll to position [250, 0]
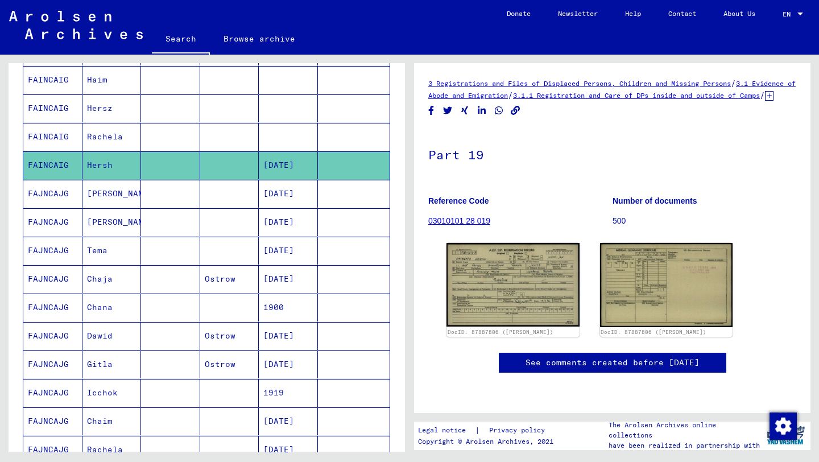
click at [135, 197] on mat-cell "[PERSON_NAME]" at bounding box center [111, 194] width 59 height 28
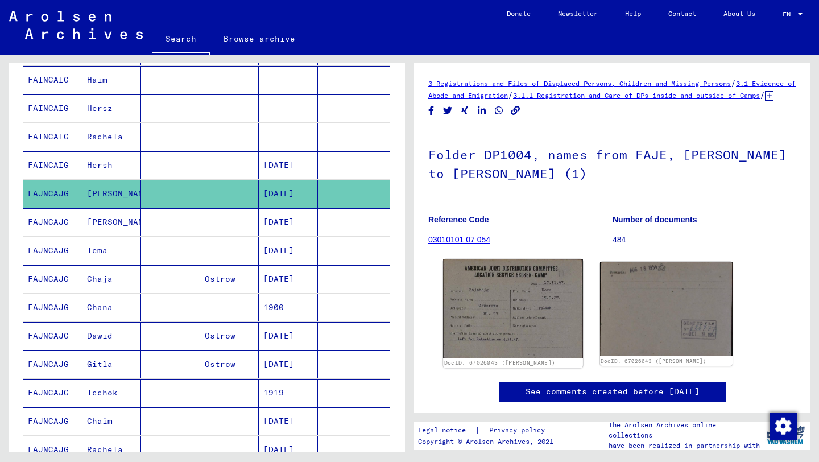
click at [518, 328] on img at bounding box center [512, 308] width 139 height 99
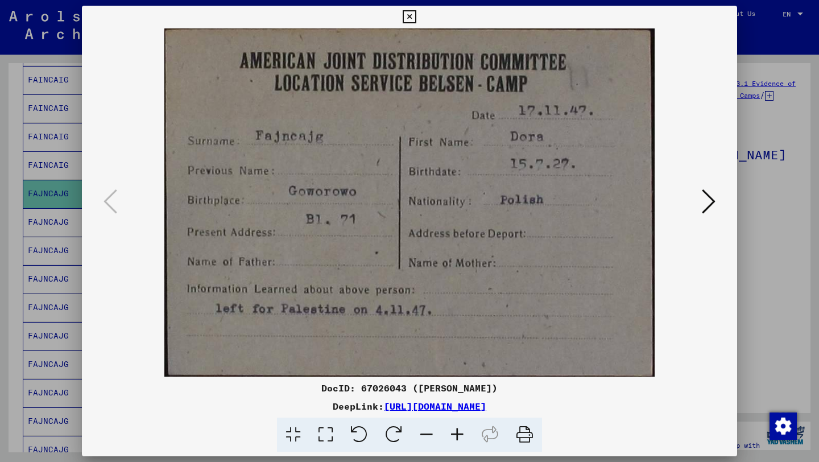
click at [0, 214] on div at bounding box center [409, 231] width 819 height 462
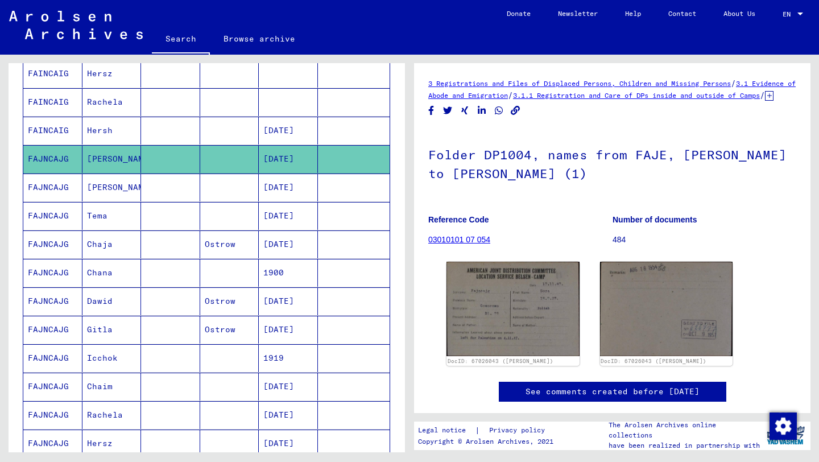
scroll to position [295, 0]
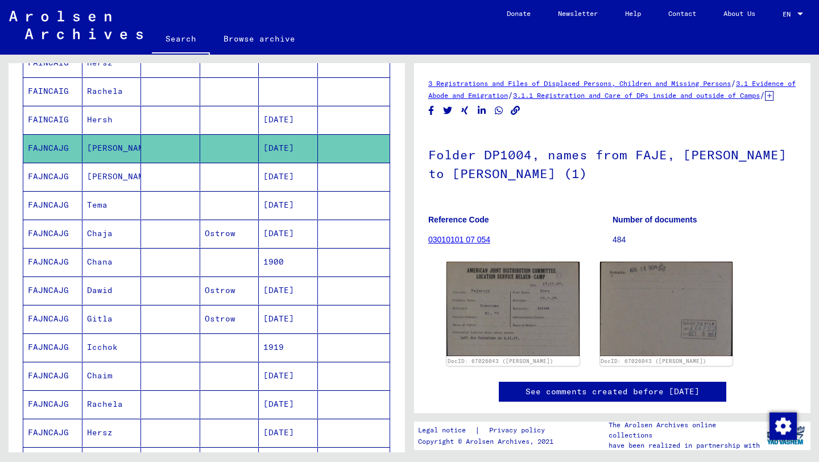
click at [150, 173] on mat-cell at bounding box center [170, 177] width 59 height 28
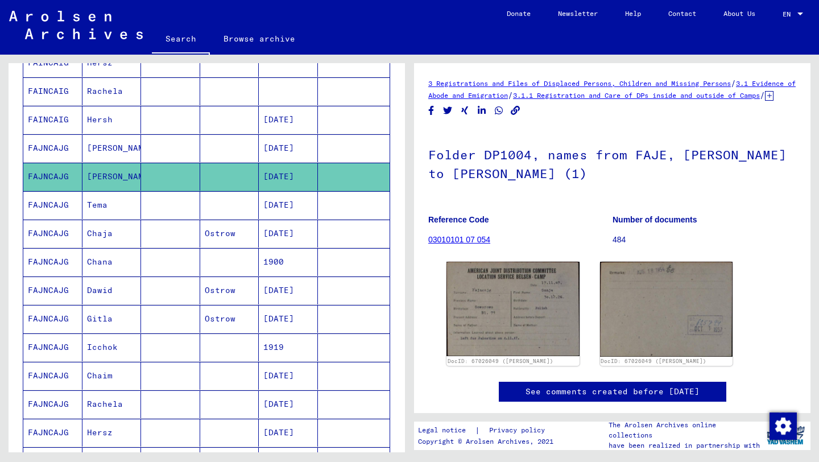
click at [170, 206] on mat-cell at bounding box center [170, 205] width 59 height 28
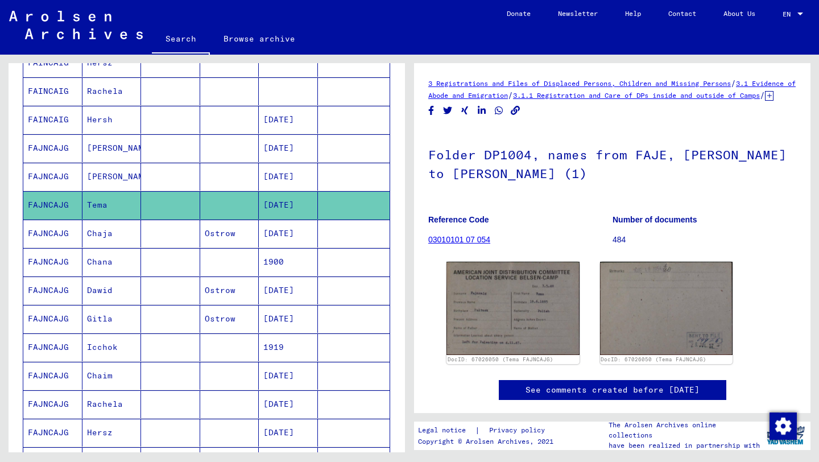
click at [166, 233] on mat-cell at bounding box center [170, 234] width 59 height 28
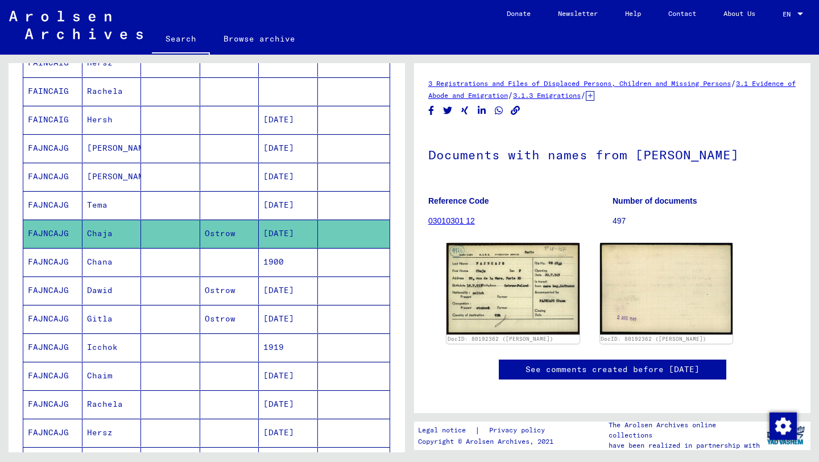
click at [176, 261] on mat-cell at bounding box center [170, 262] width 59 height 28
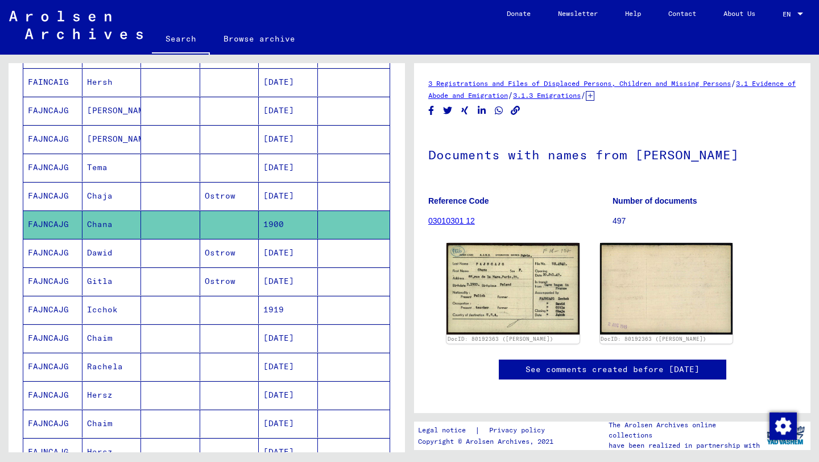
scroll to position [334, 0]
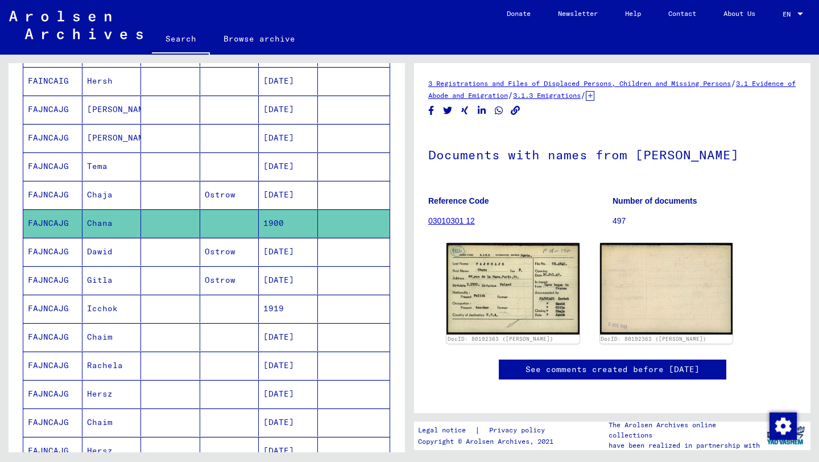
click at [174, 259] on mat-cell at bounding box center [170, 252] width 59 height 28
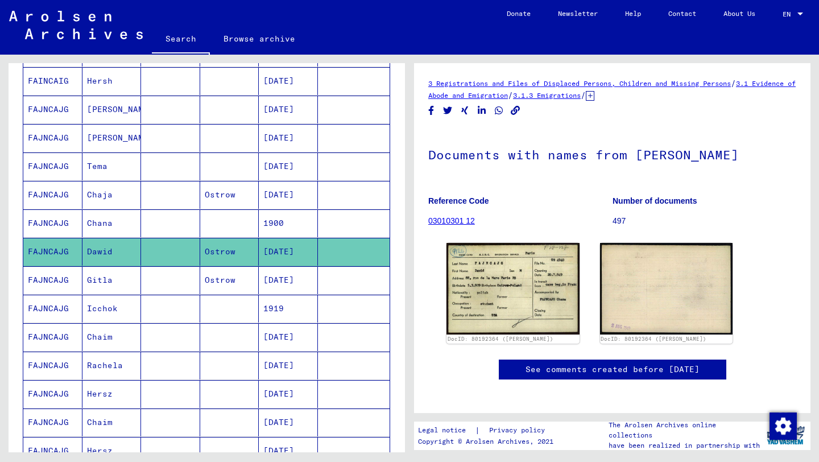
click at [167, 274] on mat-cell at bounding box center [170, 280] width 59 height 28
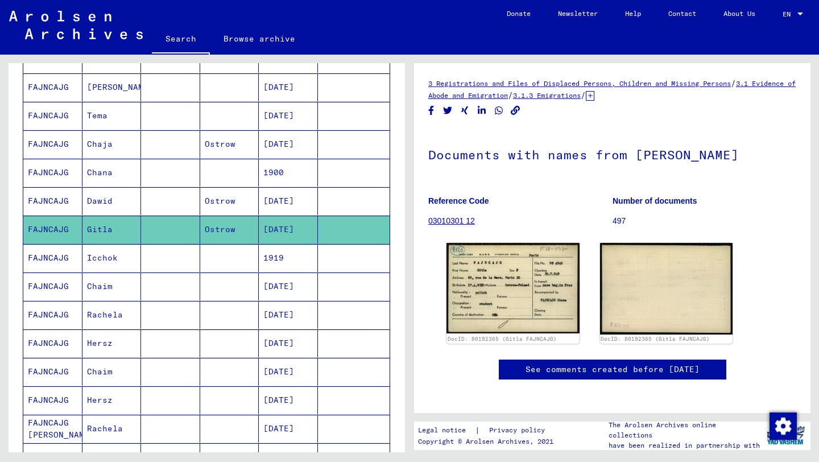
scroll to position [393, 0]
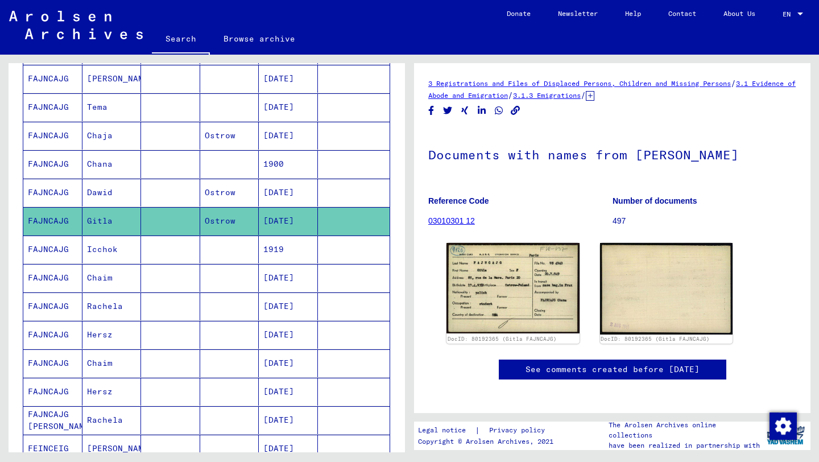
click at [155, 250] on mat-cell at bounding box center [170, 250] width 59 height 28
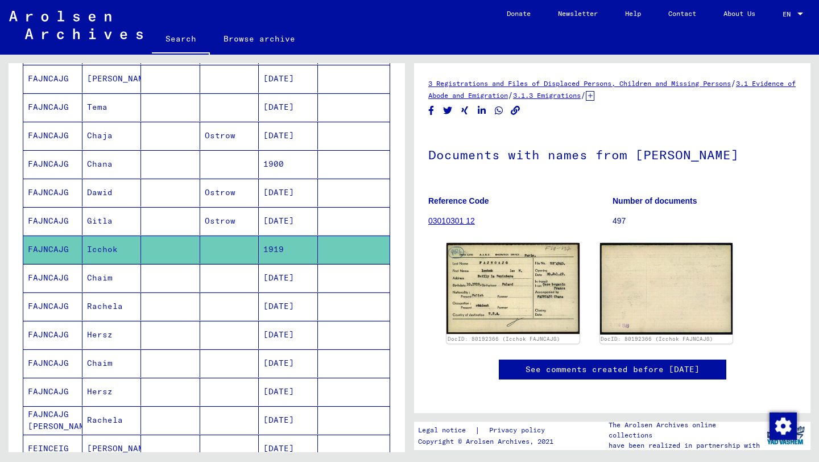
click at [168, 278] on mat-cell at bounding box center [170, 278] width 59 height 28
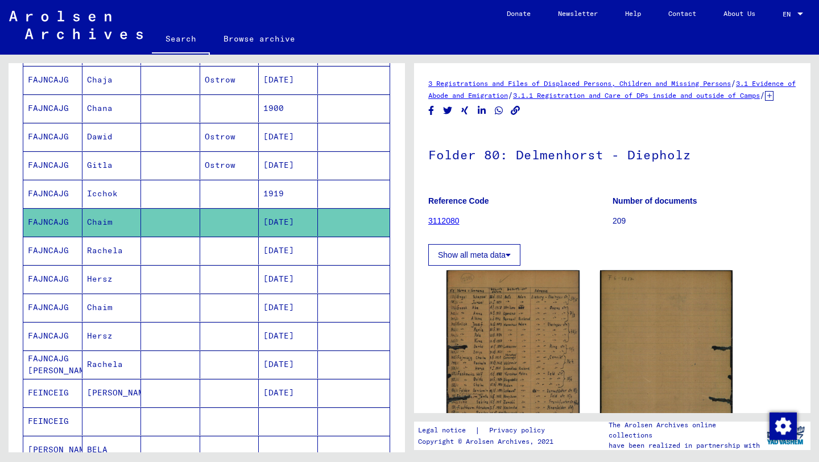
scroll to position [449, 0]
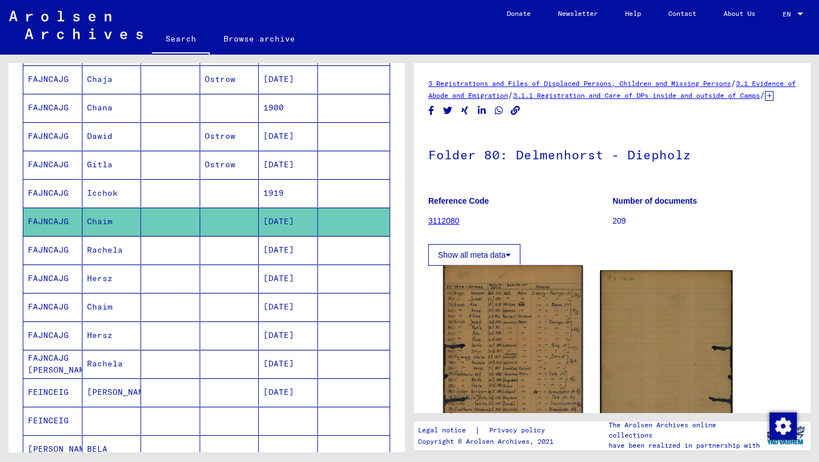
click at [540, 370] on img at bounding box center [512, 365] width 139 height 200
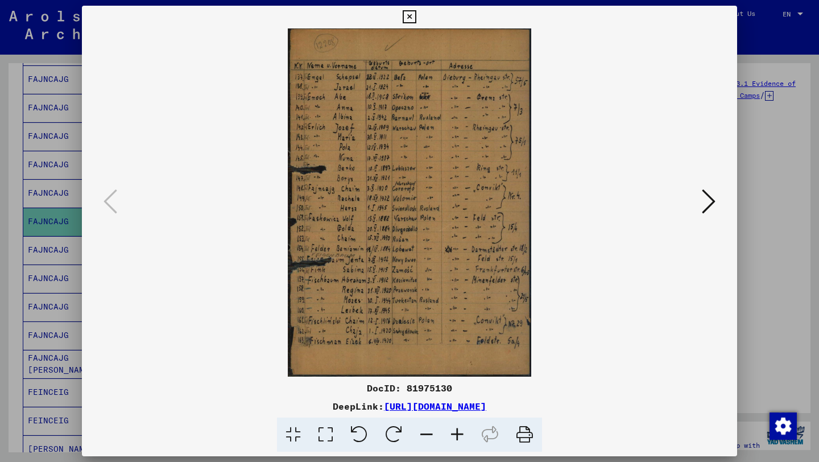
click at [460, 433] on icon at bounding box center [457, 435] width 31 height 35
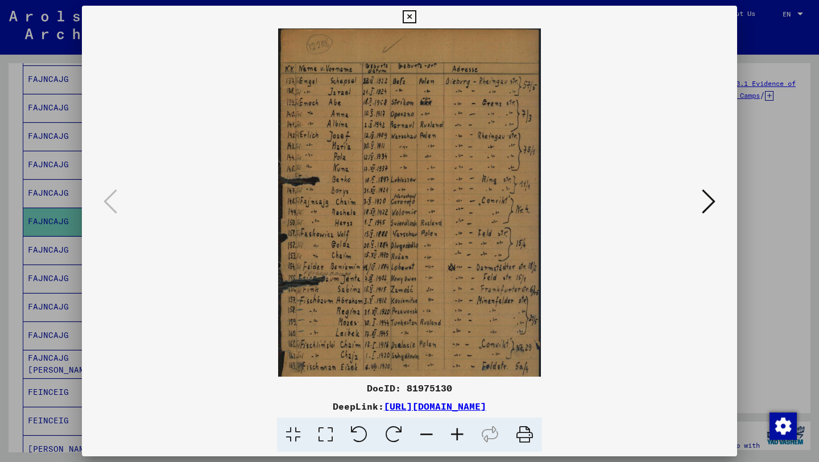
click at [460, 433] on icon at bounding box center [457, 435] width 31 height 35
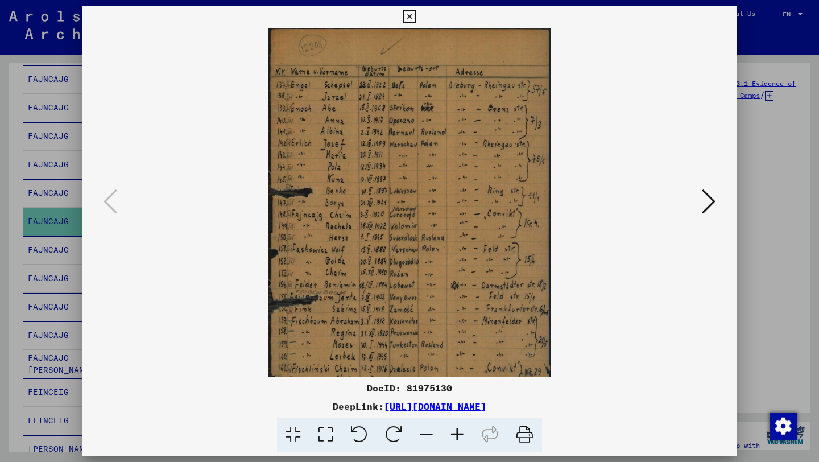
click at [460, 433] on icon at bounding box center [457, 435] width 31 height 35
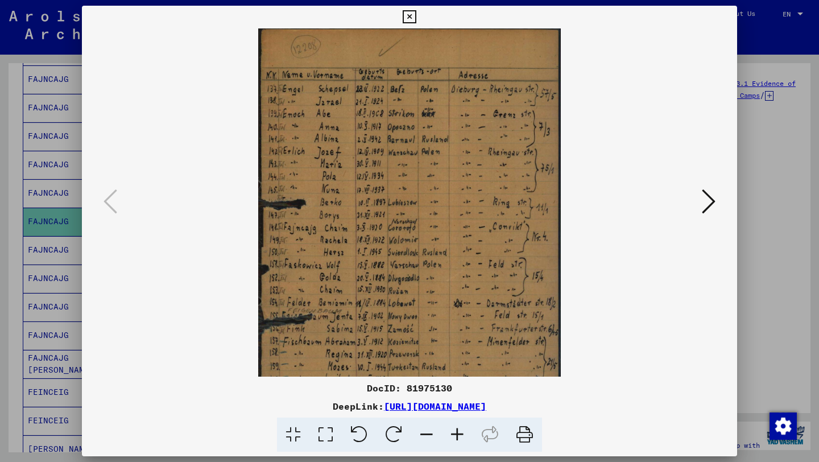
click at [460, 433] on icon at bounding box center [457, 435] width 31 height 35
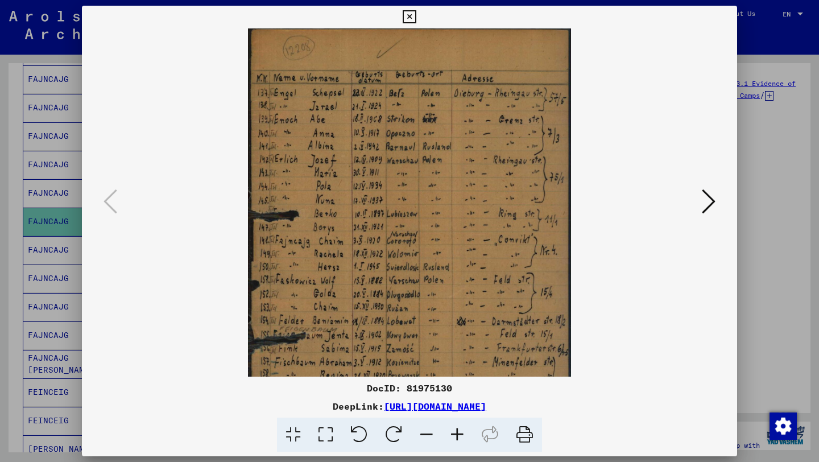
click at [460, 433] on icon at bounding box center [457, 435] width 31 height 35
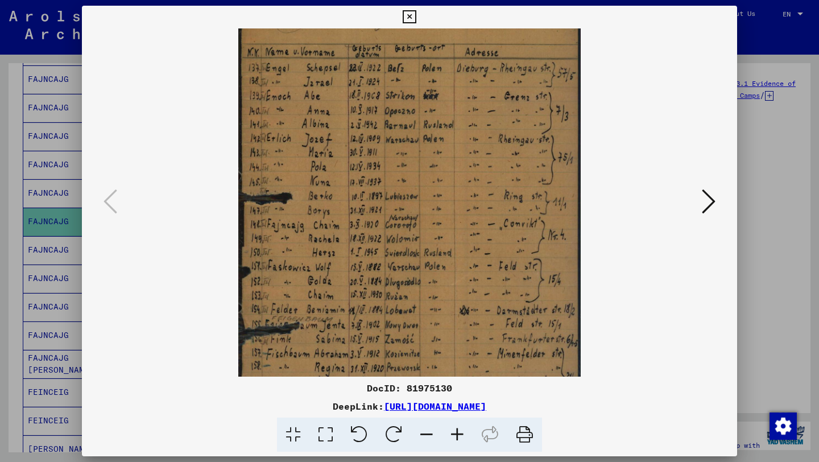
drag, startPoint x: 352, startPoint y: 237, endPoint x: 362, endPoint y: 209, distance: 29.7
click at [362, 209] on img at bounding box center [409, 244] width 342 height 490
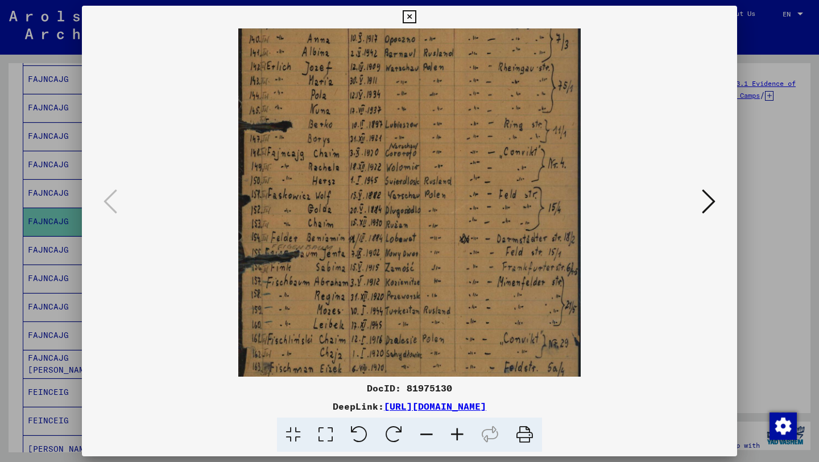
drag, startPoint x: 342, startPoint y: 192, endPoint x: 363, endPoint y: 121, distance: 74.2
click at [363, 121] on img at bounding box center [409, 173] width 342 height 490
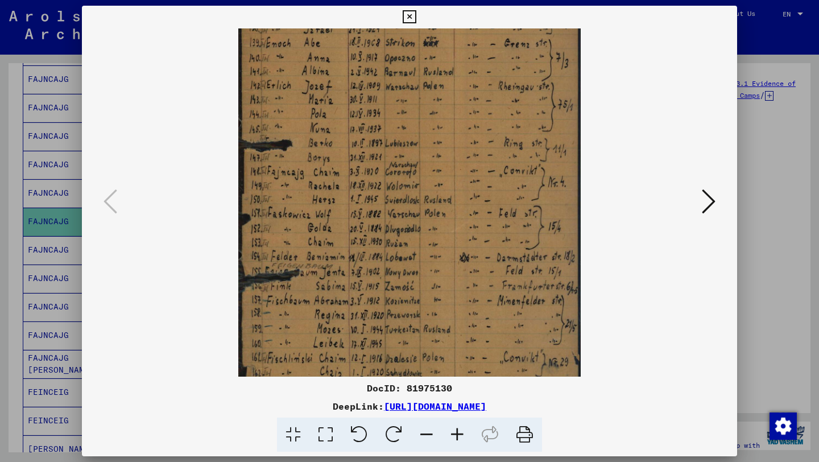
drag, startPoint x: 354, startPoint y: 139, endPoint x: 354, endPoint y: 158, distance: 18.2
click at [354, 158] on img at bounding box center [409, 192] width 342 height 490
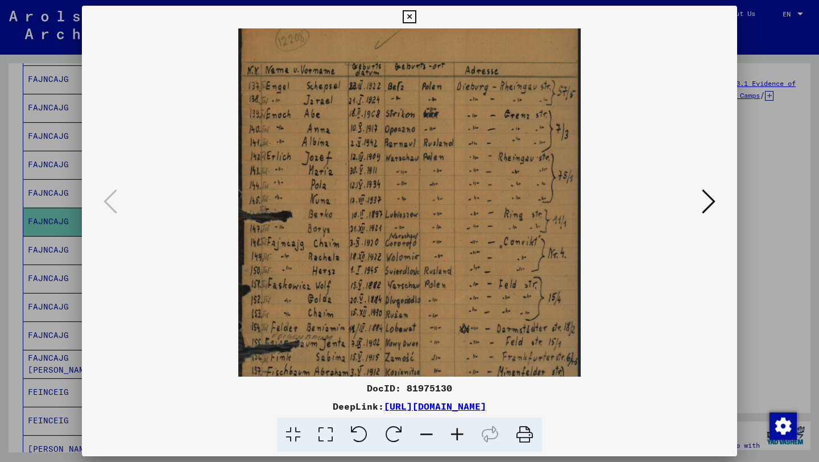
scroll to position [0, 0]
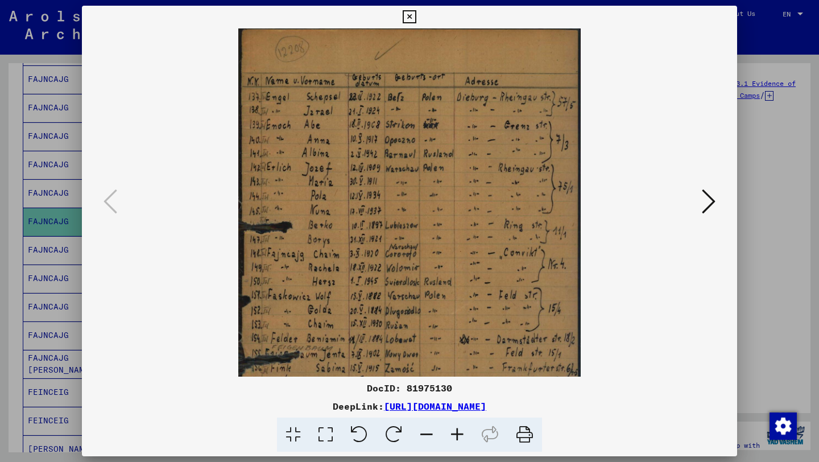
drag, startPoint x: 425, startPoint y: 158, endPoint x: 412, endPoint y: 267, distance: 110.6
click at [412, 268] on img at bounding box center [409, 273] width 342 height 490
click at [35, 133] on div at bounding box center [409, 231] width 819 height 462
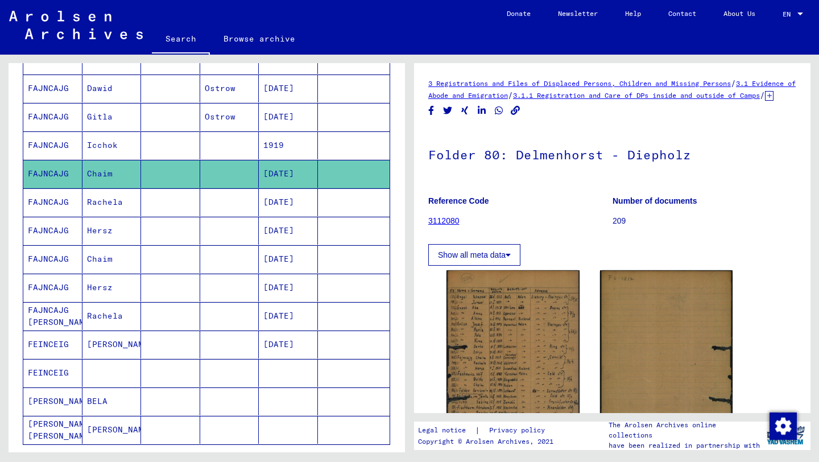
scroll to position [509, 0]
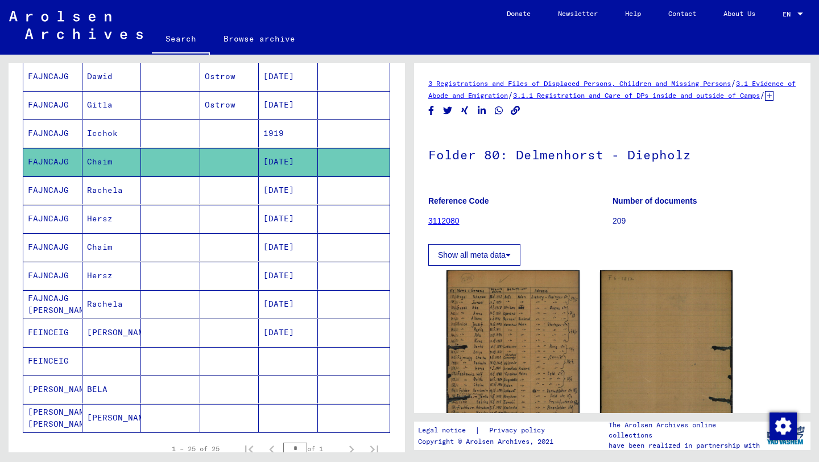
click at [84, 223] on mat-cell "Hersz" at bounding box center [111, 219] width 59 height 28
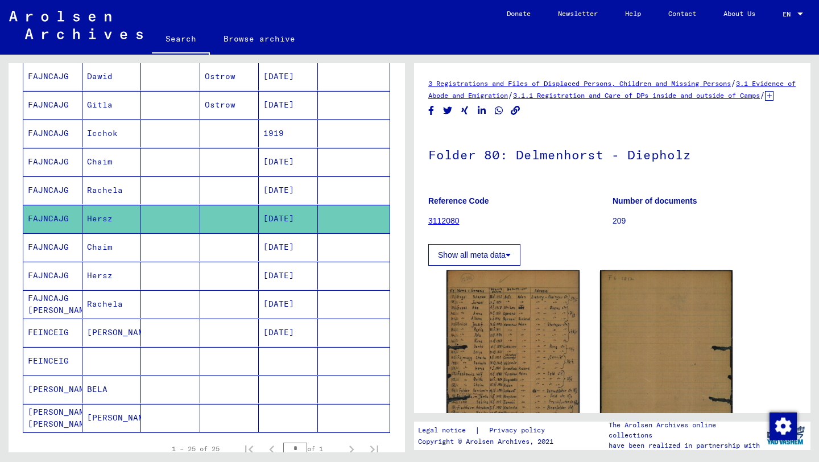
click at [79, 254] on mat-cell "FAJNCAJG" at bounding box center [52, 247] width 59 height 28
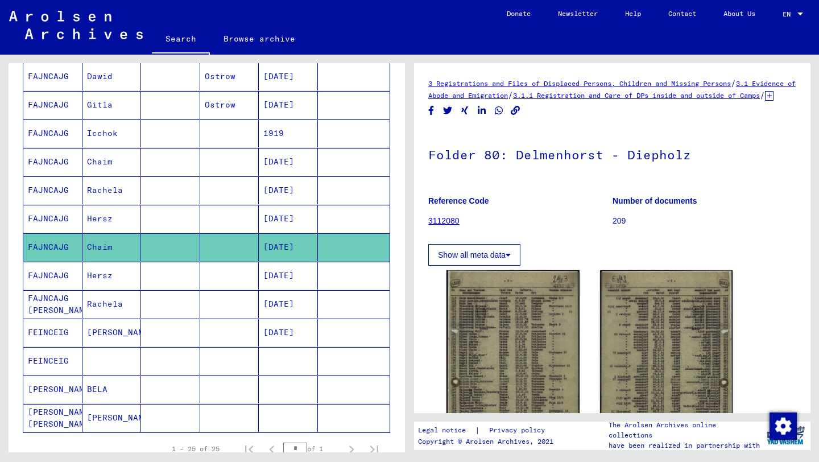
click at [108, 262] on mat-cell "Hersz" at bounding box center [111, 276] width 59 height 28
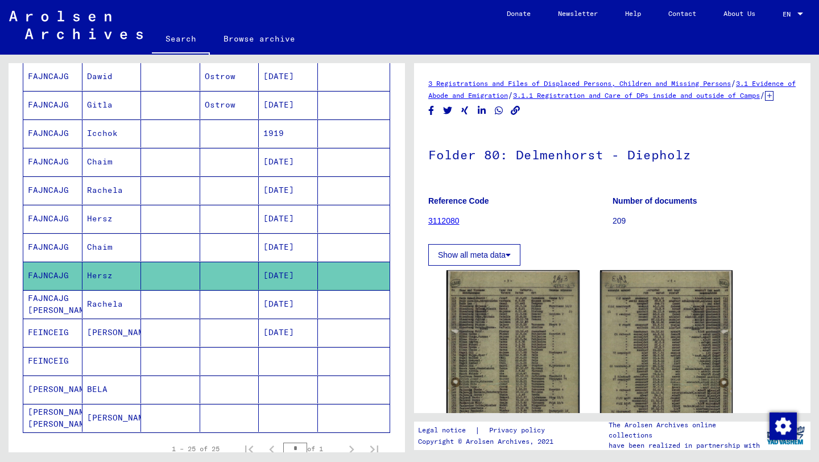
click at [99, 312] on mat-cell "Rachela" at bounding box center [111, 304] width 59 height 28
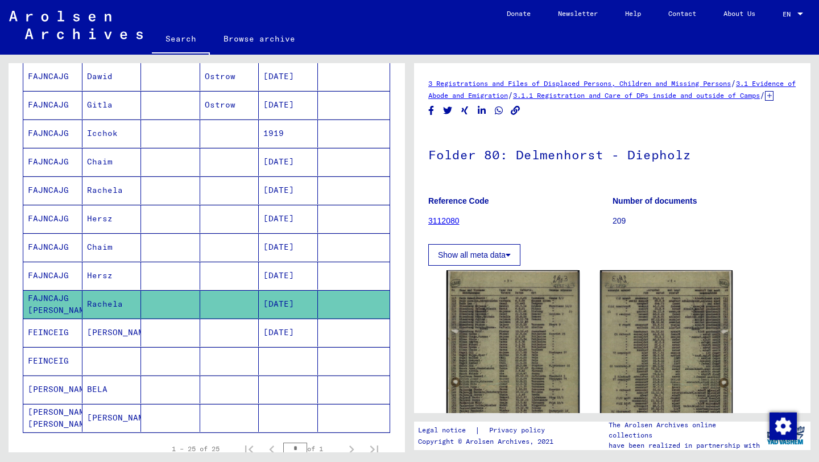
click at [135, 332] on mat-cell "[PERSON_NAME]" at bounding box center [111, 333] width 59 height 28
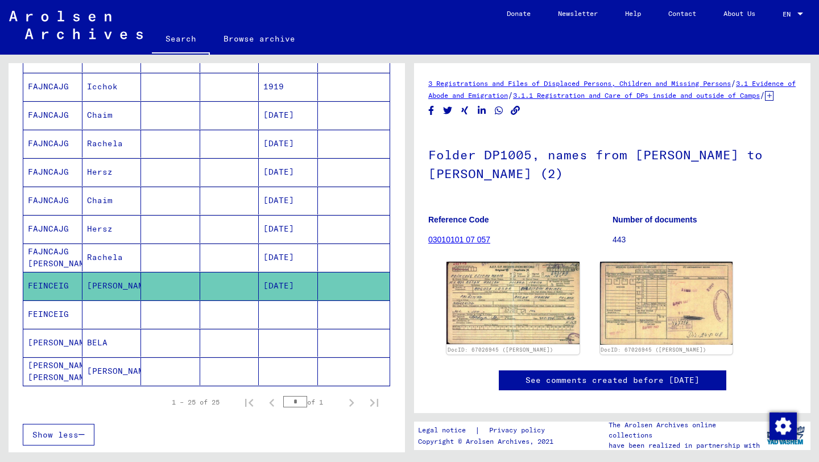
scroll to position [563, 0]
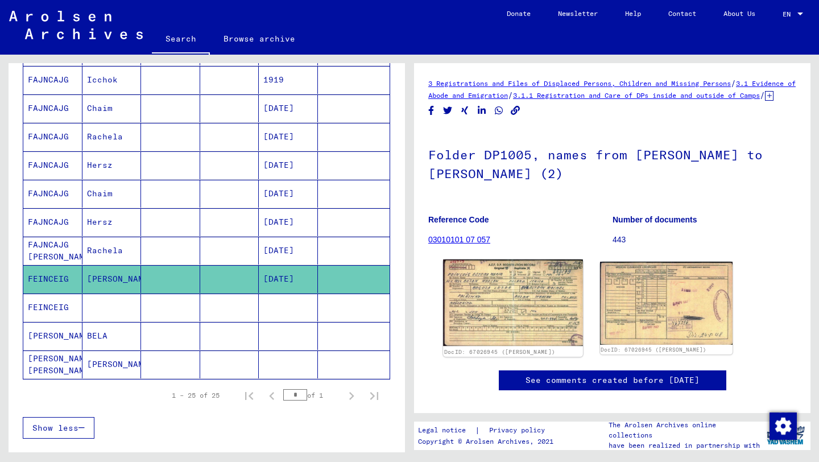
click at [479, 328] on img at bounding box center [512, 302] width 139 height 86
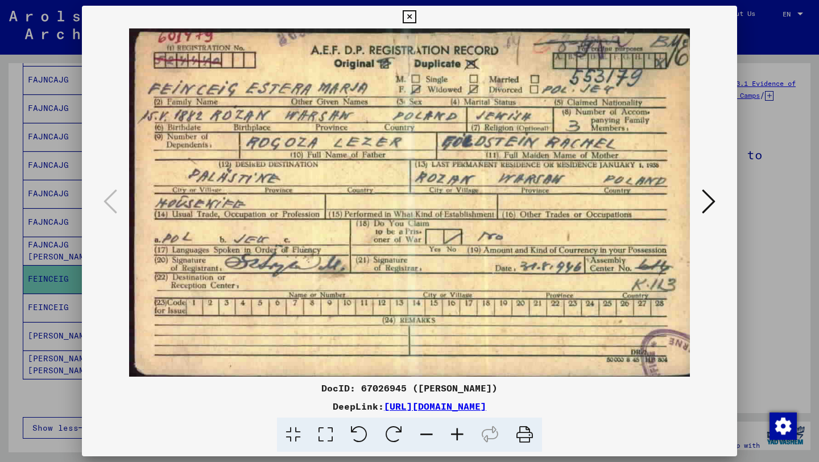
click at [67, 199] on div at bounding box center [409, 231] width 819 height 462
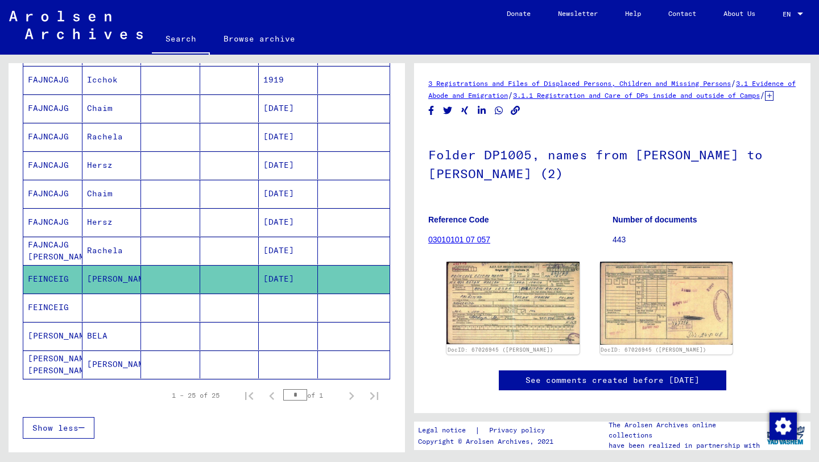
click at [52, 304] on mat-cell "FEINCEIG" at bounding box center [52, 308] width 59 height 28
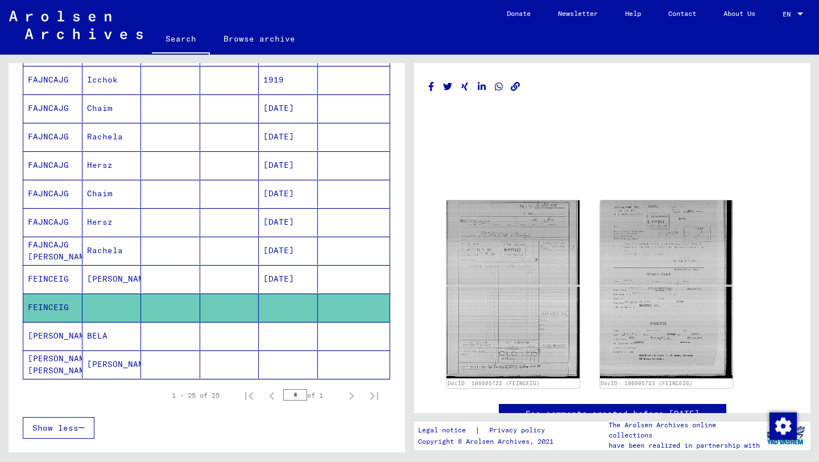
click at [62, 333] on mat-cell "[PERSON_NAME]" at bounding box center [52, 336] width 59 height 28
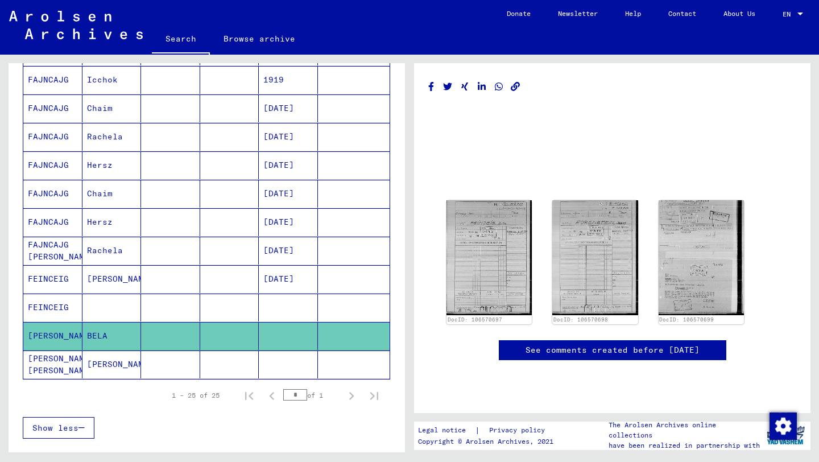
click at [60, 358] on mat-cell "[PERSON_NAME] [PERSON_NAME]" at bounding box center [52, 364] width 59 height 28
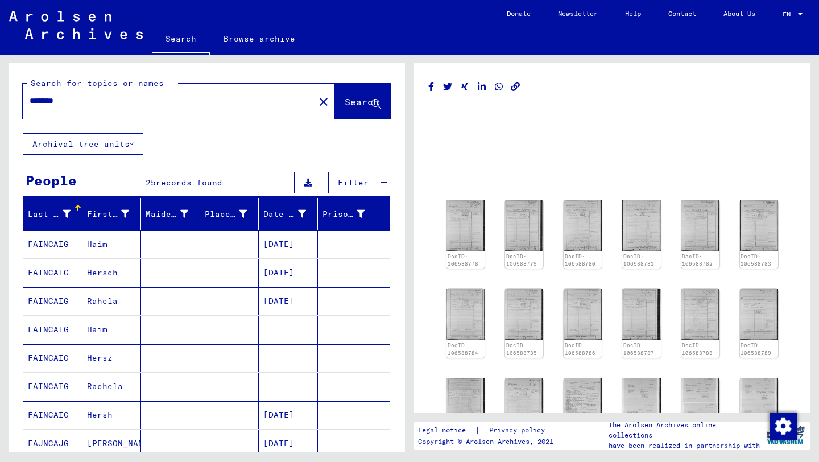
click at [187, 101] on input "********" at bounding box center [169, 101] width 278 height 12
type input "**********"
click at [349, 100] on span "Search" at bounding box center [362, 101] width 34 height 11
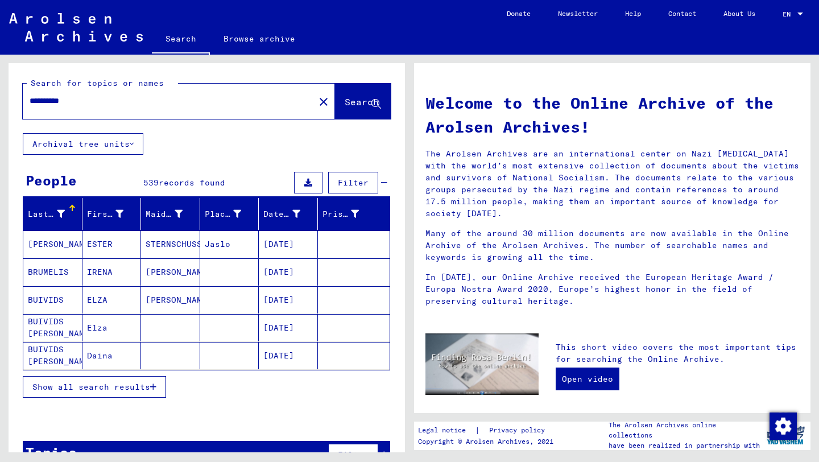
scroll to position [30, 0]
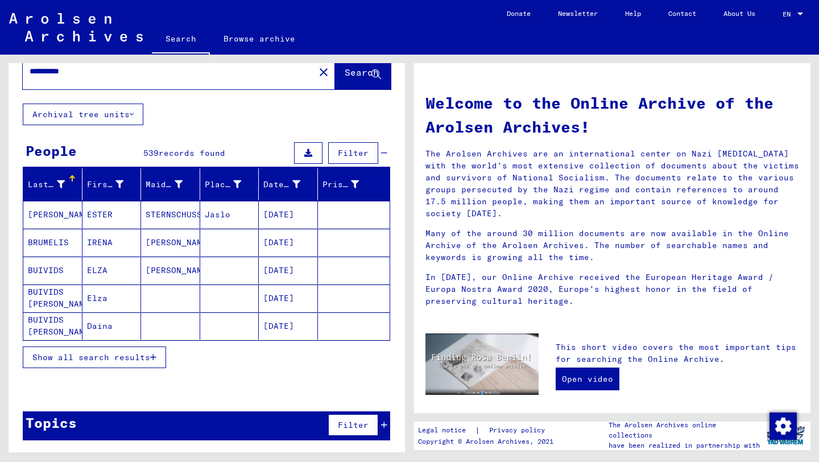
click at [111, 360] on span "Show all search results" at bounding box center [91, 357] width 118 height 10
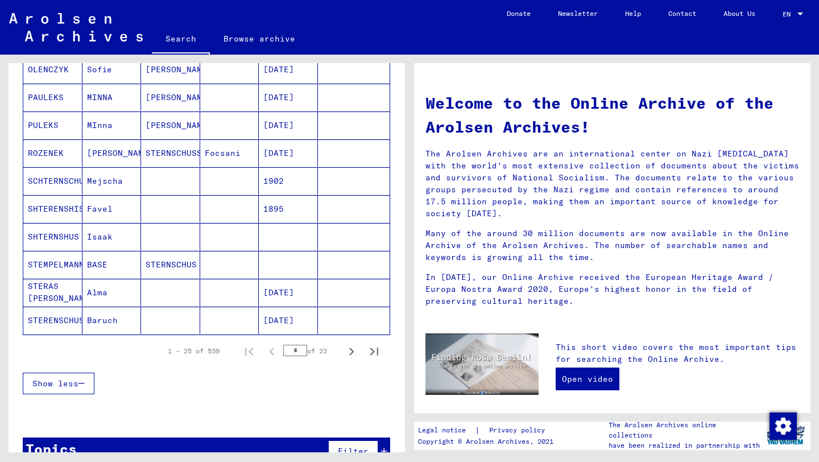
scroll to position [619, 0]
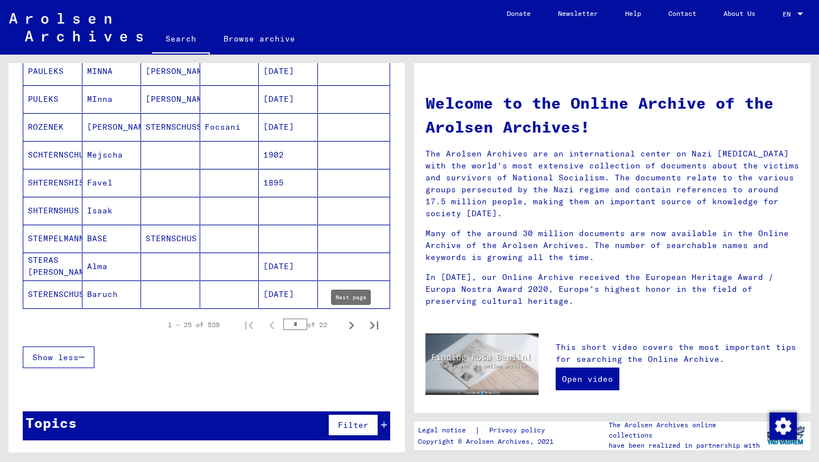
click at [356, 325] on icon "Next page" at bounding box center [352, 325] width 16 height 16
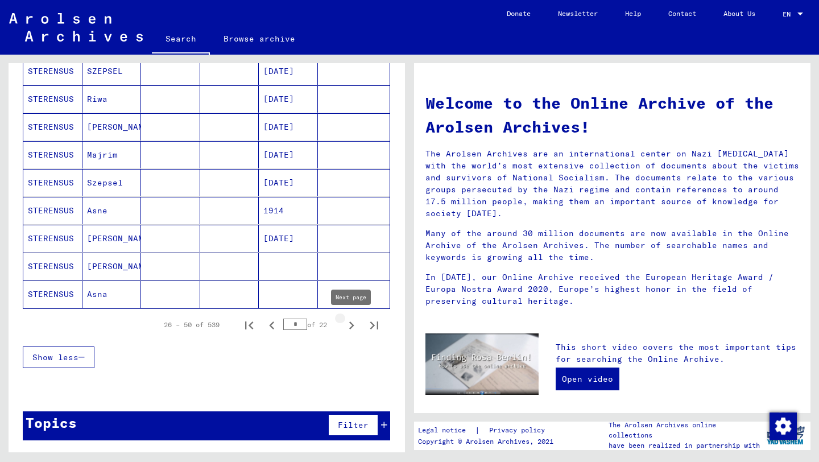
click at [348, 329] on icon "Next page" at bounding box center [352, 325] width 16 height 16
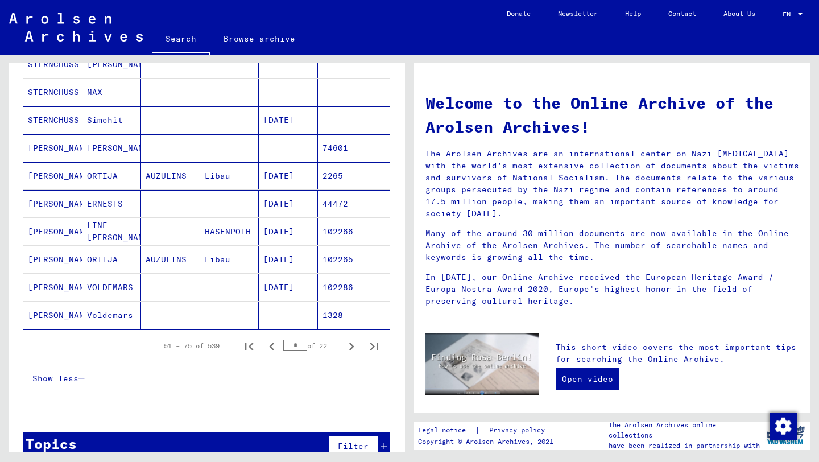
scroll to position [604, 0]
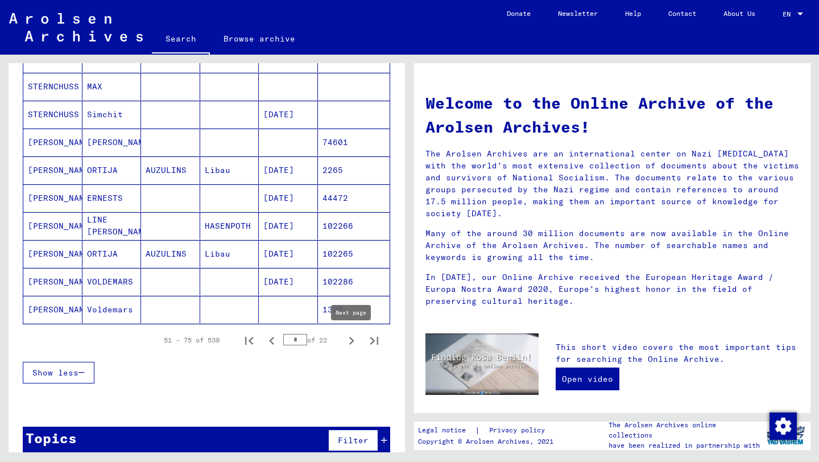
click at [348, 344] on icon "Next page" at bounding box center [352, 341] width 16 height 16
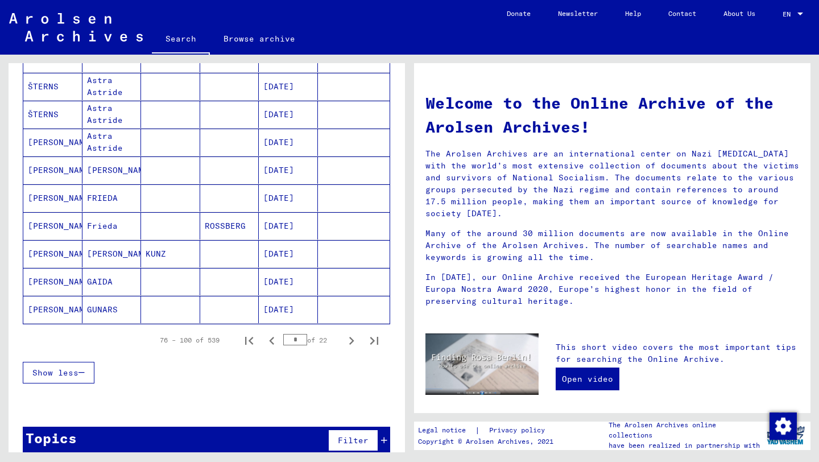
click at [348, 344] on icon "Next page" at bounding box center [352, 341] width 16 height 16
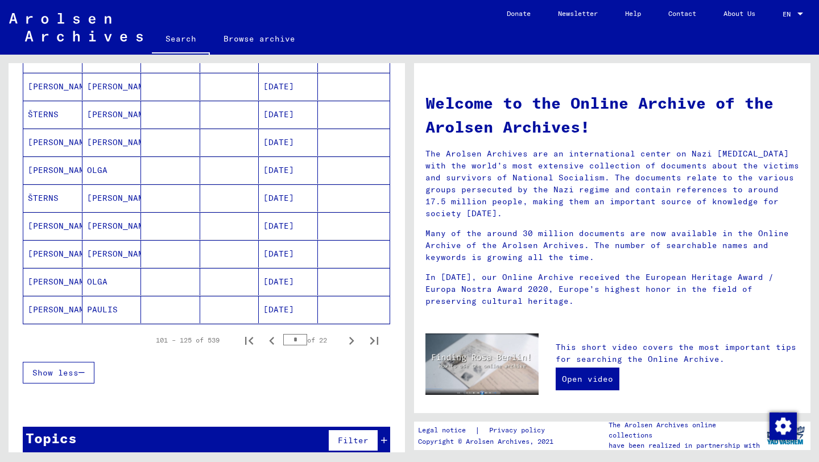
click at [348, 344] on icon "Next page" at bounding box center [352, 341] width 16 height 16
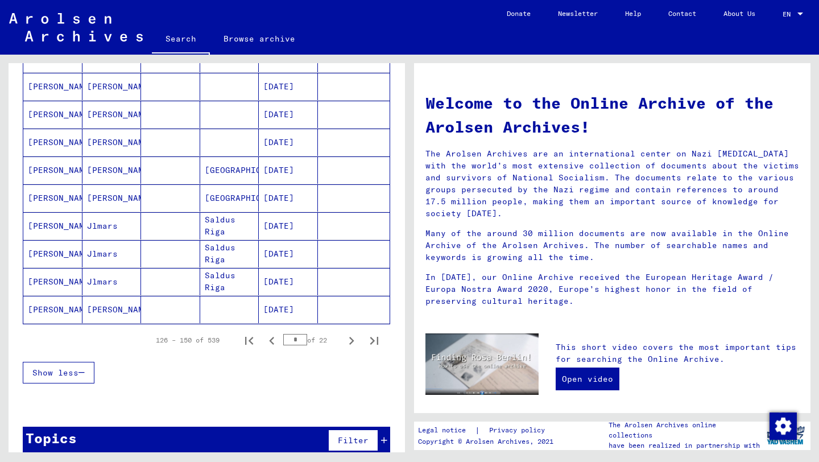
click at [348, 344] on icon "Next page" at bounding box center [352, 341] width 16 height 16
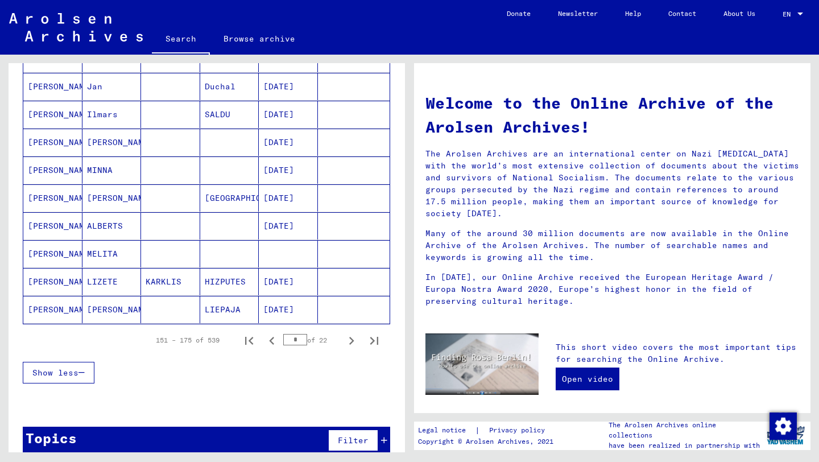
click at [348, 344] on icon "Next page" at bounding box center [352, 341] width 16 height 16
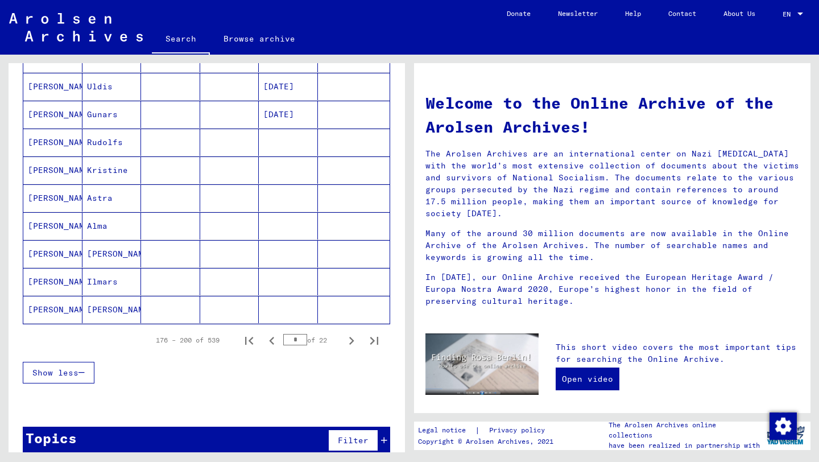
click at [348, 344] on icon "Next page" at bounding box center [352, 341] width 16 height 16
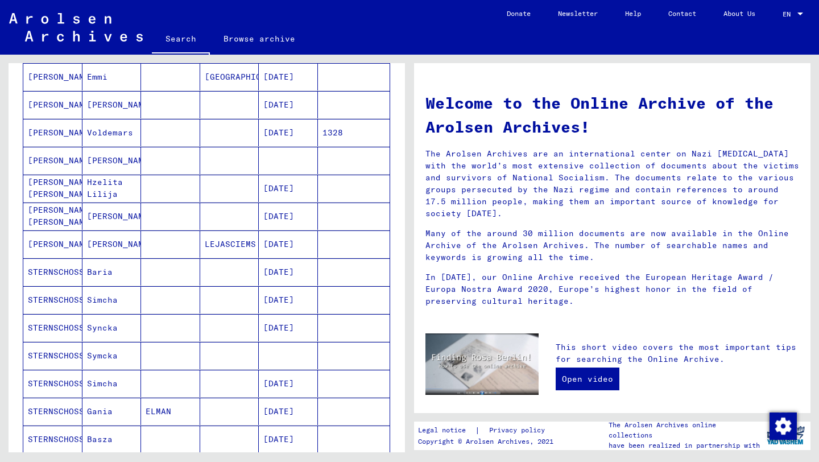
scroll to position [619, 0]
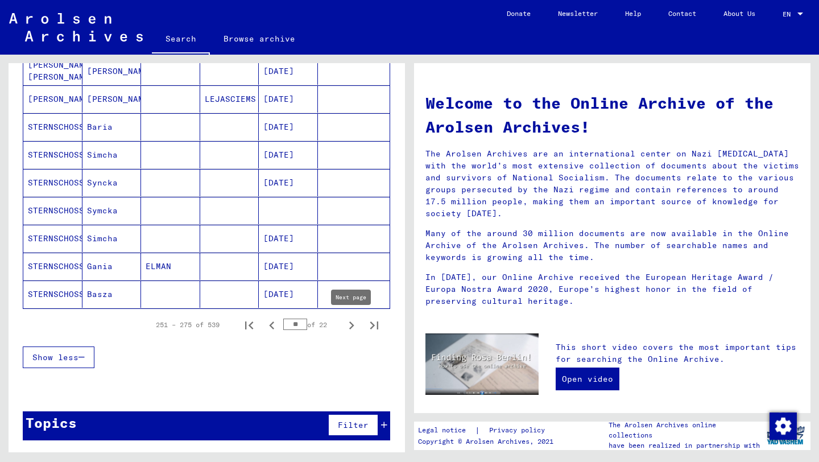
click at [348, 325] on icon "Next page" at bounding box center [352, 325] width 16 height 16
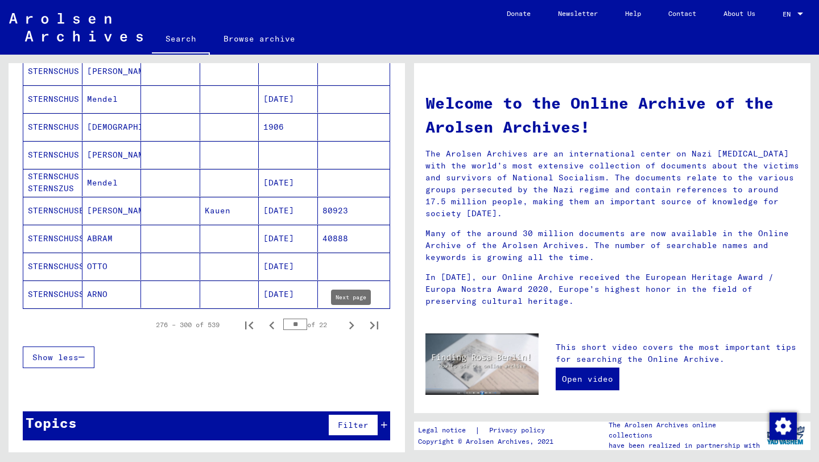
click at [357, 328] on icon "Next page" at bounding box center [352, 325] width 16 height 16
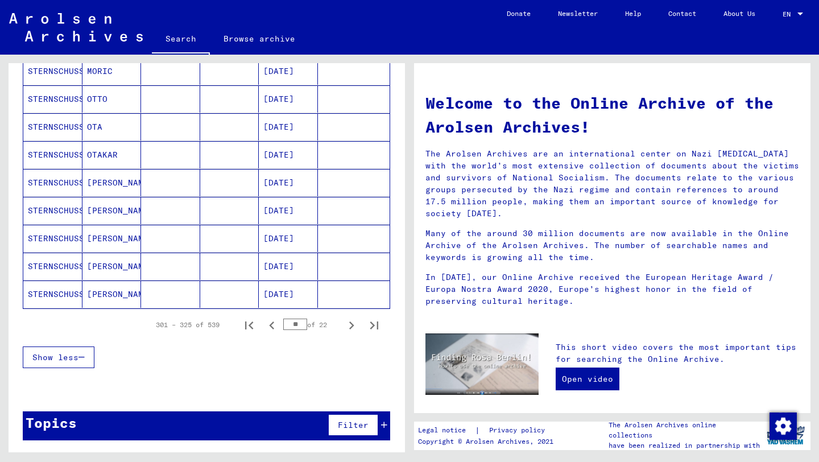
click at [357, 328] on icon "Next page" at bounding box center [352, 325] width 16 height 16
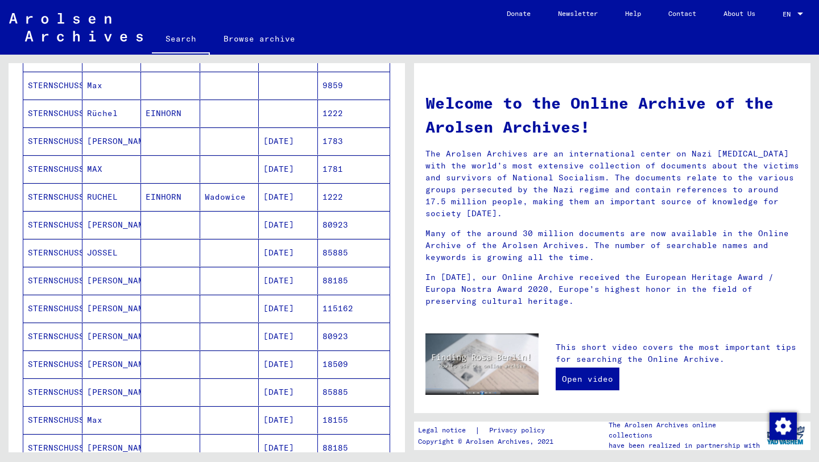
scroll to position [185, 0]
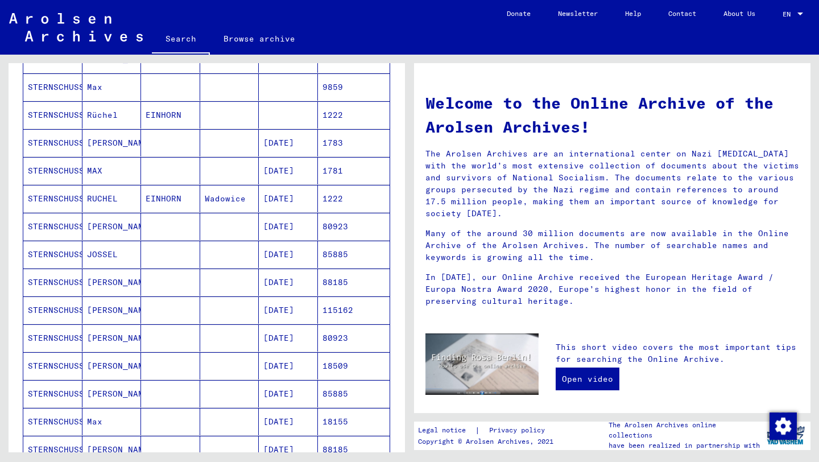
click at [139, 200] on mat-cell "RUCHEL" at bounding box center [111, 198] width 59 height 27
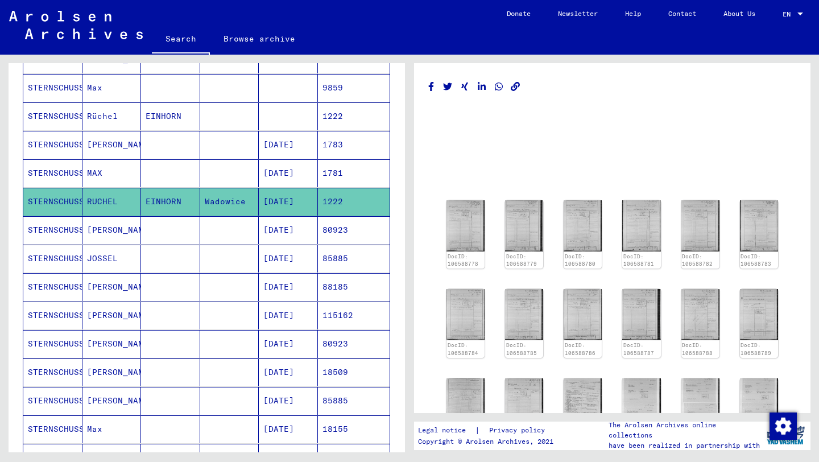
scroll to position [185, 0]
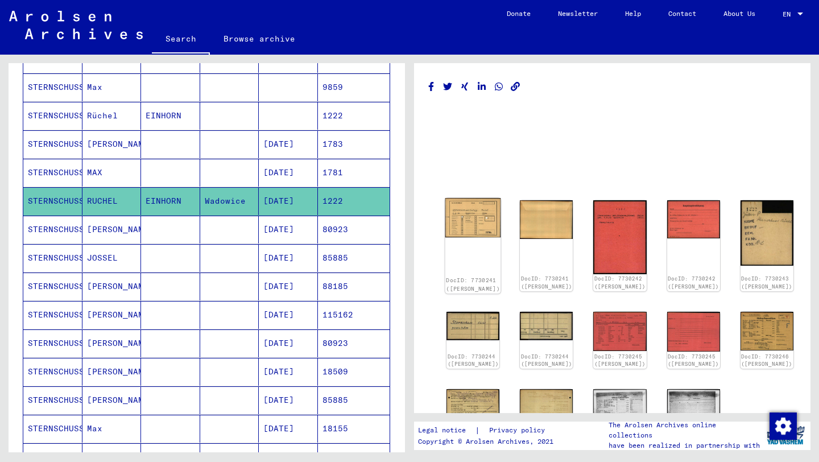
click at [466, 217] on img at bounding box center [473, 218] width 56 height 40
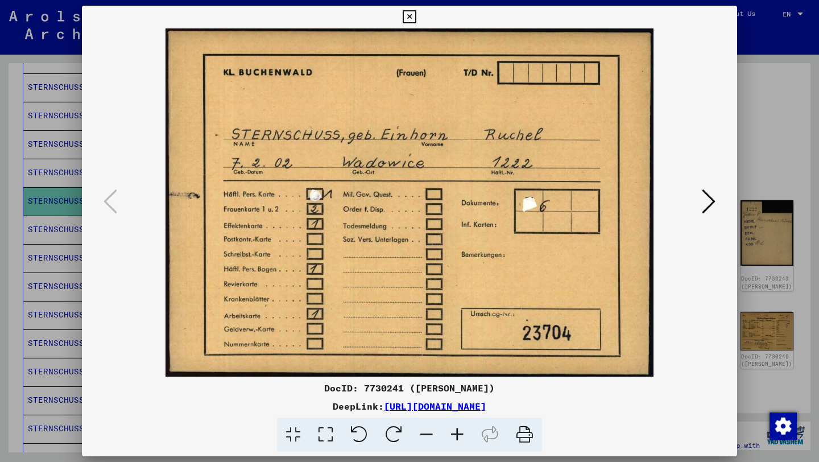
click at [702, 200] on icon at bounding box center [709, 201] width 14 height 27
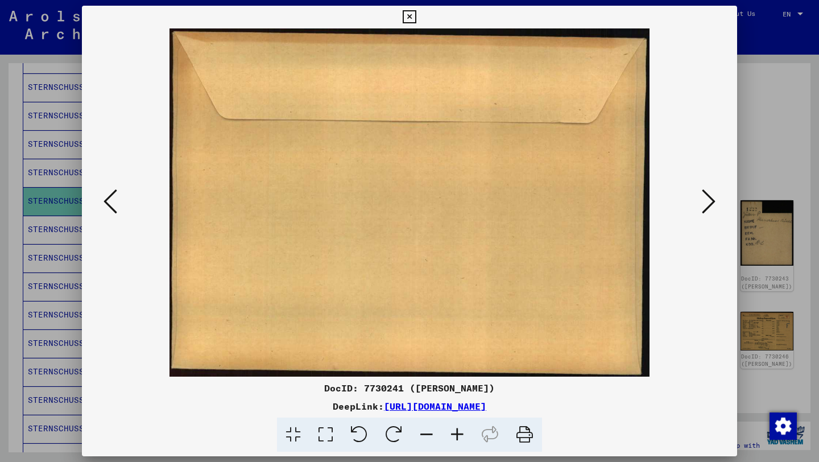
click at [702, 200] on icon at bounding box center [709, 201] width 14 height 27
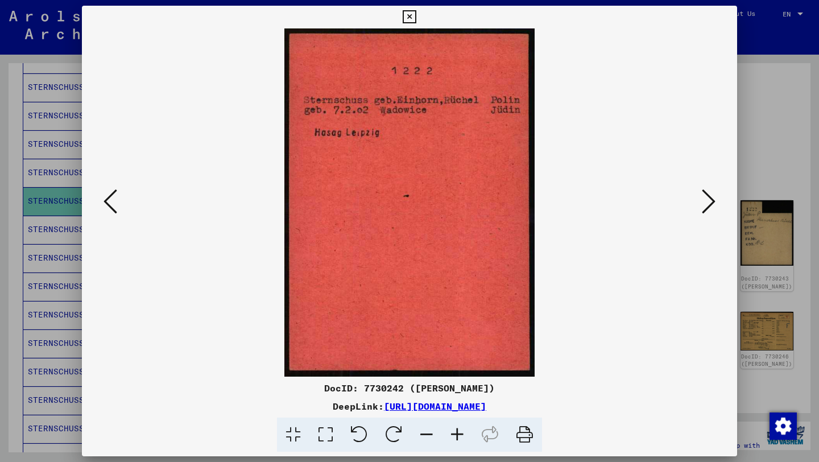
click at [702, 200] on icon at bounding box center [709, 201] width 14 height 27
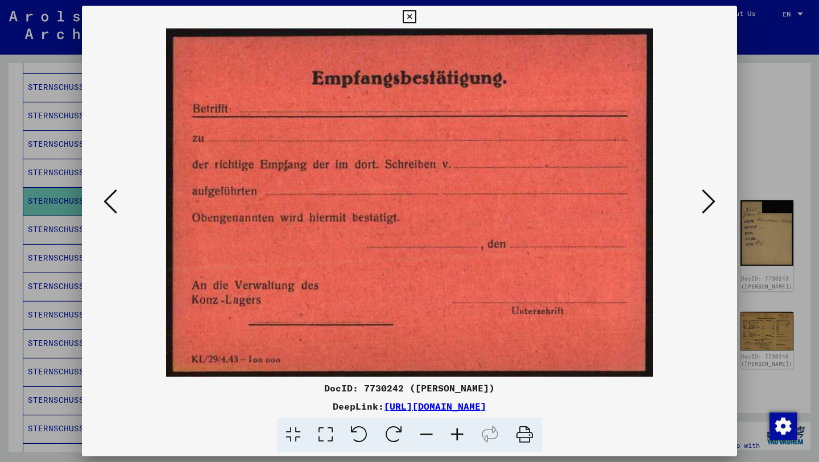
click at [702, 200] on icon at bounding box center [709, 201] width 14 height 27
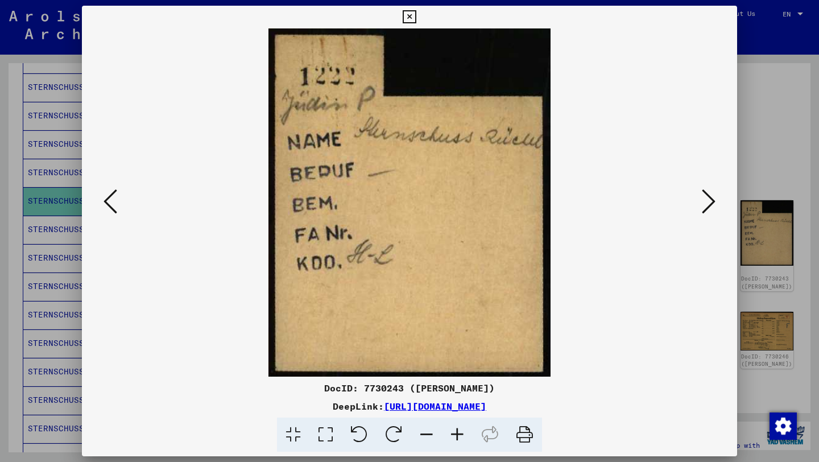
click at [702, 200] on icon at bounding box center [709, 201] width 14 height 27
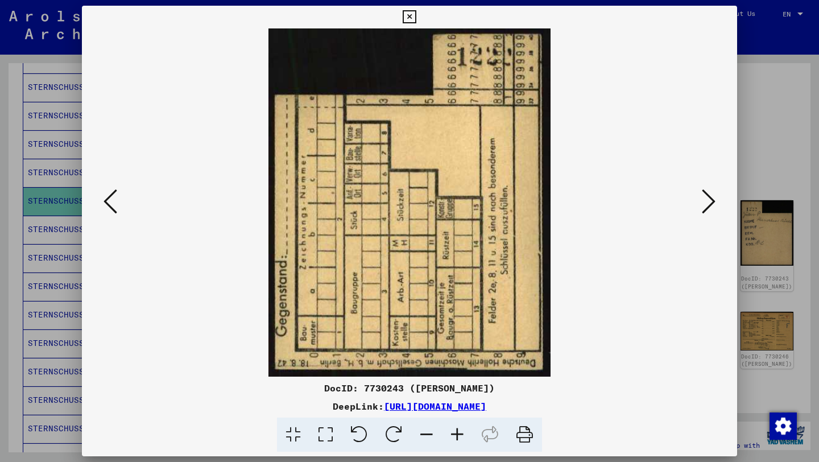
click at [702, 200] on icon at bounding box center [709, 201] width 14 height 27
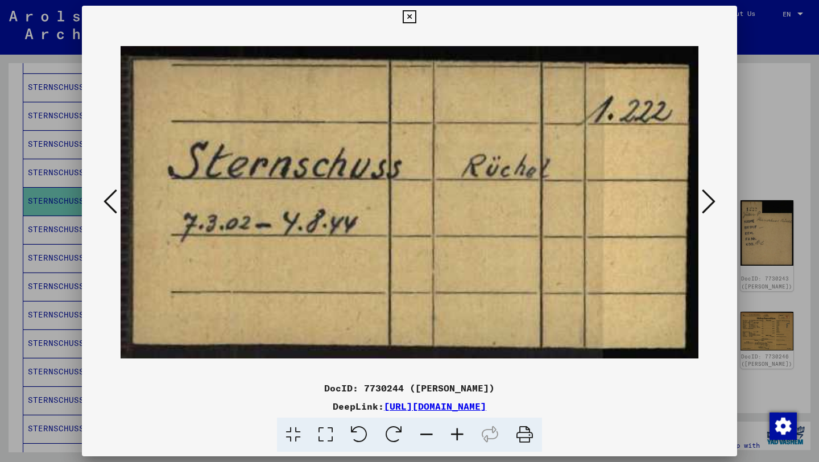
click at [702, 200] on icon at bounding box center [709, 201] width 14 height 27
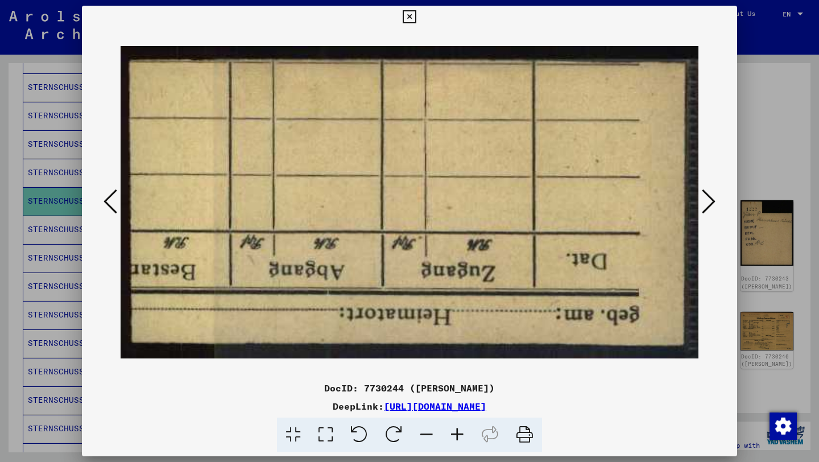
click at [702, 200] on icon at bounding box center [709, 201] width 14 height 27
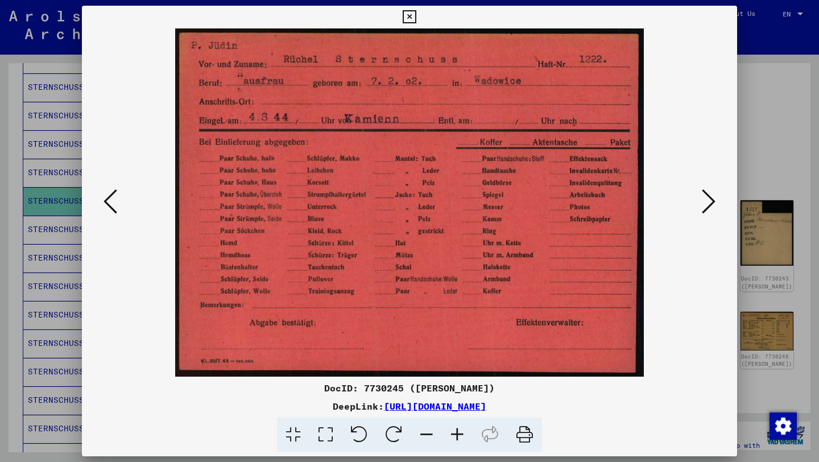
click at [702, 200] on icon at bounding box center [709, 201] width 14 height 27
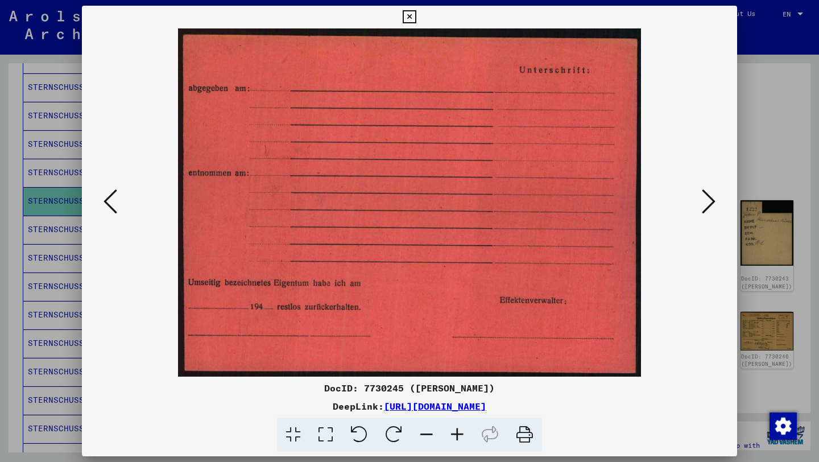
click at [702, 200] on icon at bounding box center [709, 201] width 14 height 27
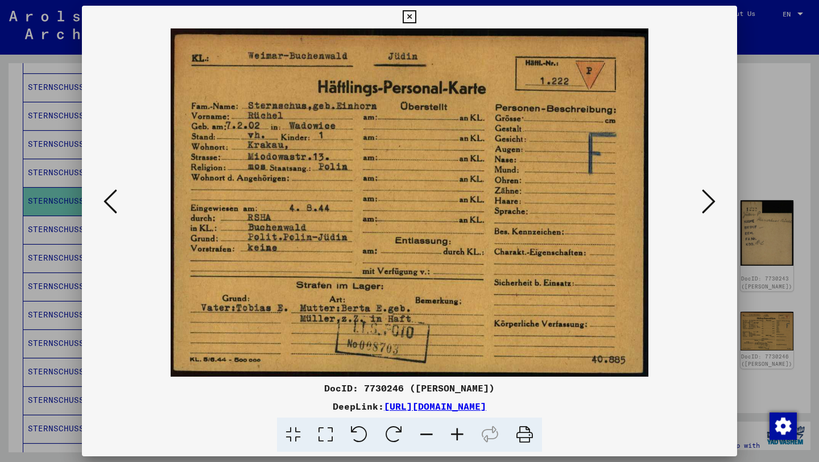
click at [702, 200] on icon at bounding box center [709, 201] width 14 height 27
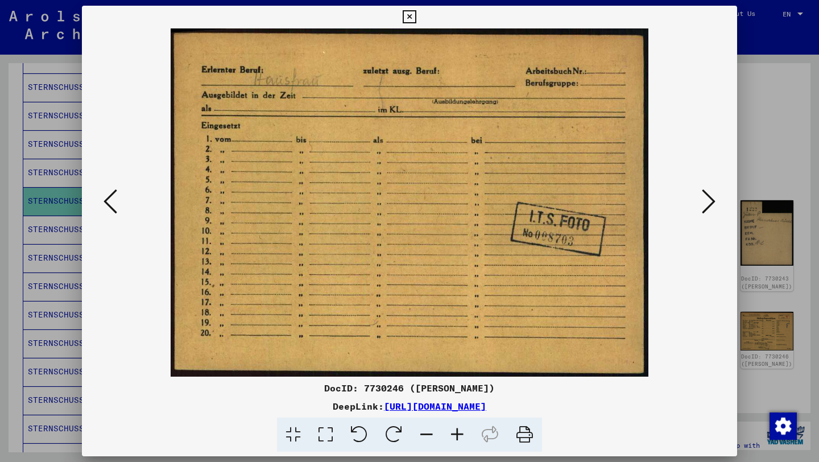
click at [702, 200] on icon at bounding box center [709, 201] width 14 height 27
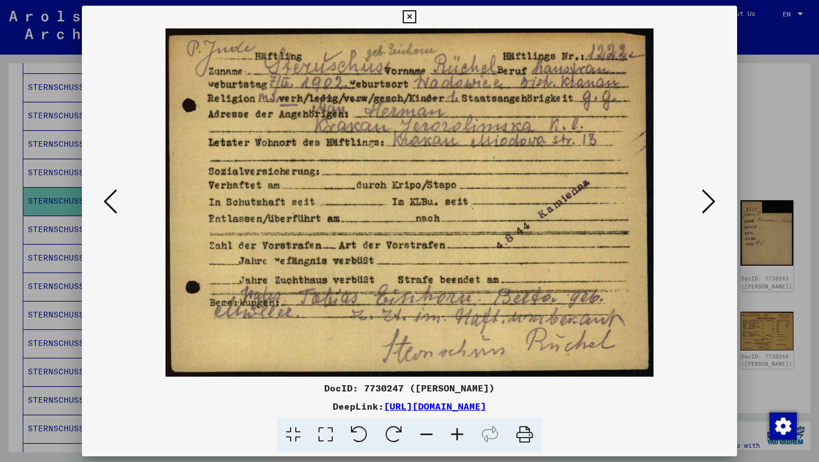
click at [702, 200] on icon at bounding box center [709, 201] width 14 height 27
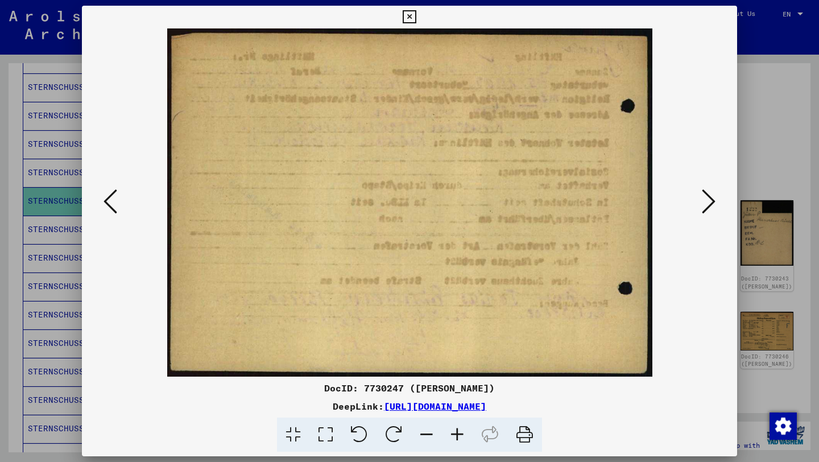
click at [702, 200] on icon at bounding box center [709, 201] width 14 height 27
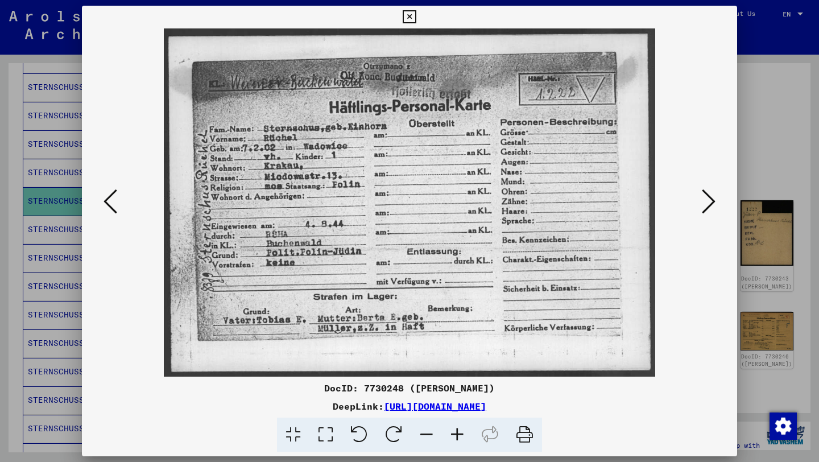
click at [20, 313] on div at bounding box center [409, 231] width 819 height 462
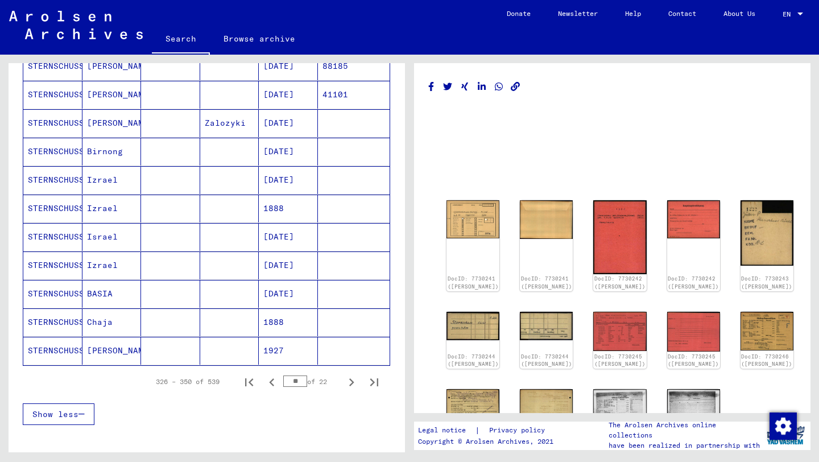
scroll to position [633, 0]
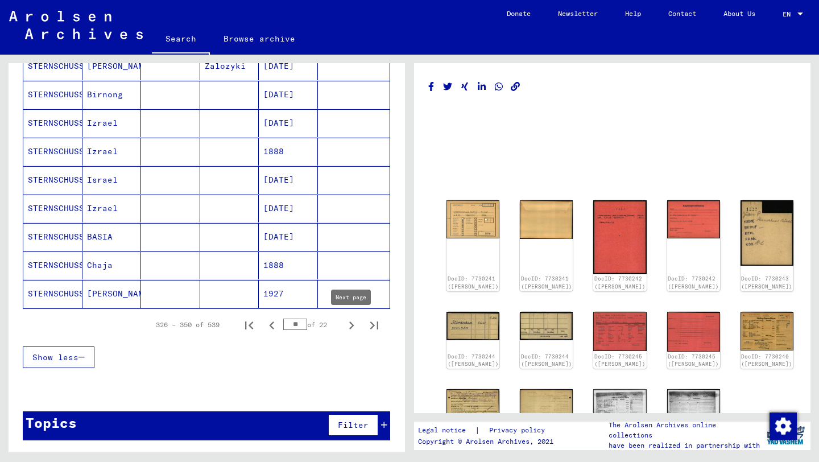
click at [351, 325] on icon "Next page" at bounding box center [352, 325] width 16 height 16
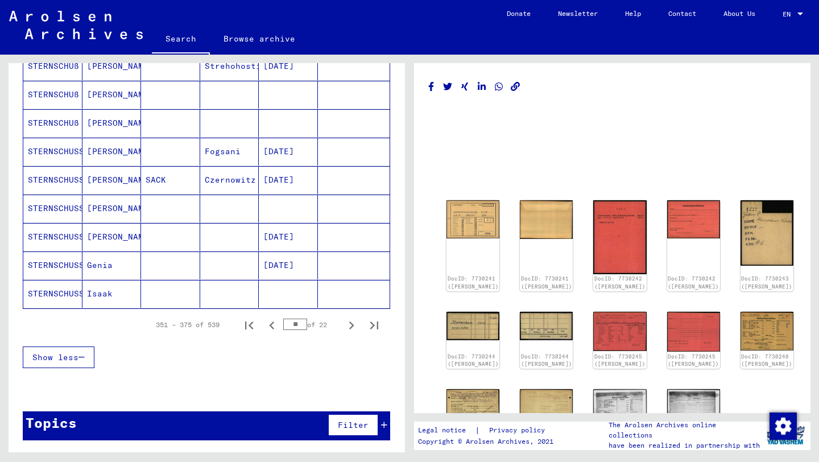
click at [351, 325] on icon "Next page" at bounding box center [352, 325] width 16 height 16
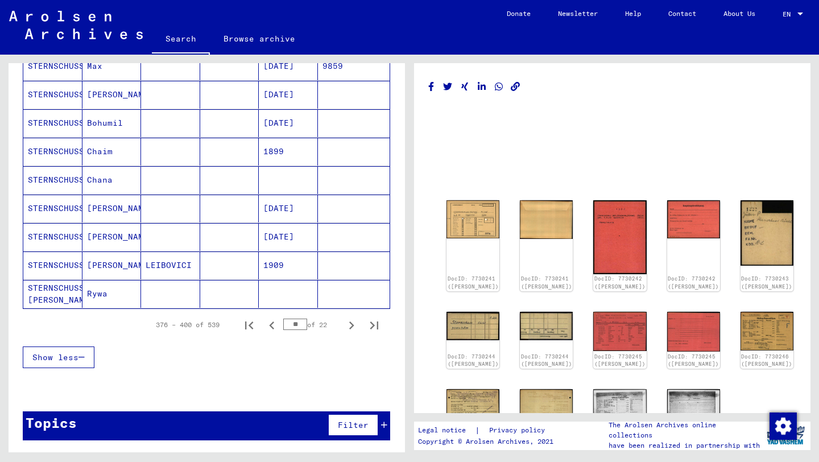
click at [351, 325] on icon "Next page" at bounding box center [352, 325] width 16 height 16
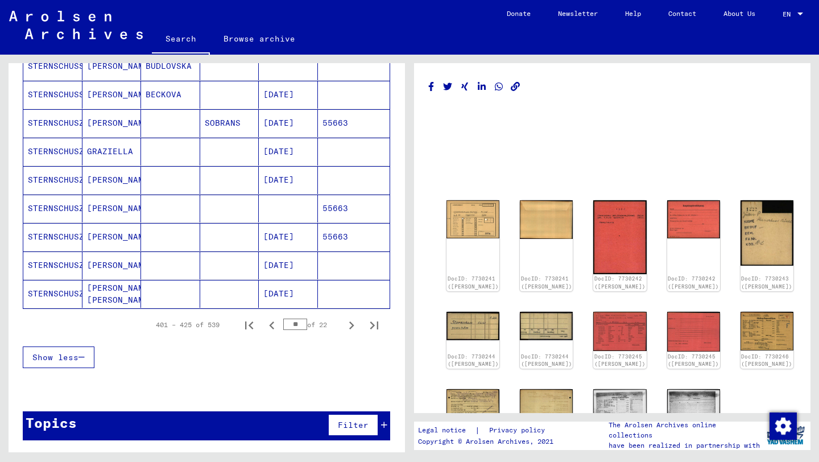
click at [351, 325] on icon "Next page" at bounding box center [352, 325] width 16 height 16
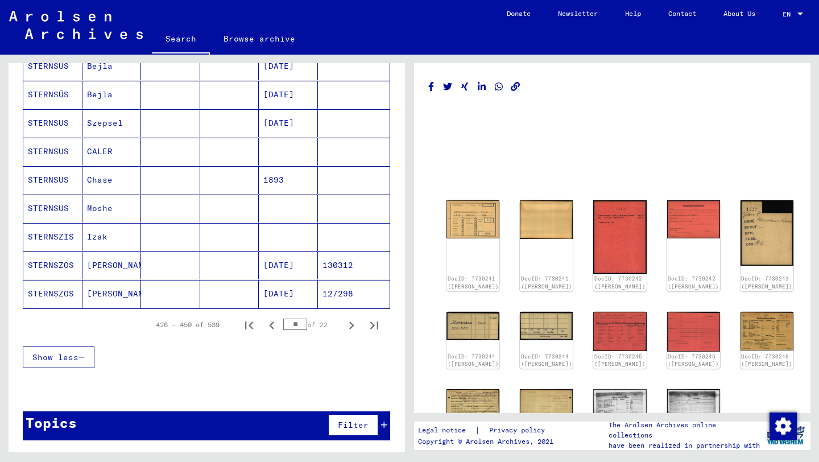
click at [351, 325] on icon "Next page" at bounding box center [352, 325] width 16 height 16
type input "**"
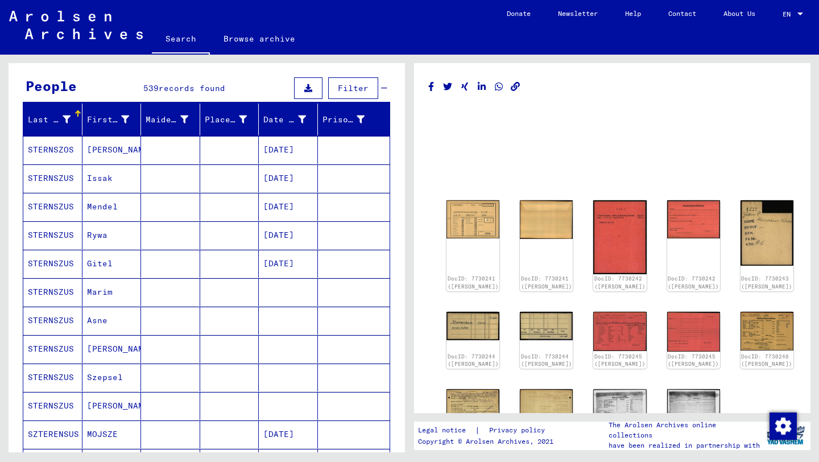
scroll to position [0, 0]
